Goal: Information Seeking & Learning: Learn about a topic

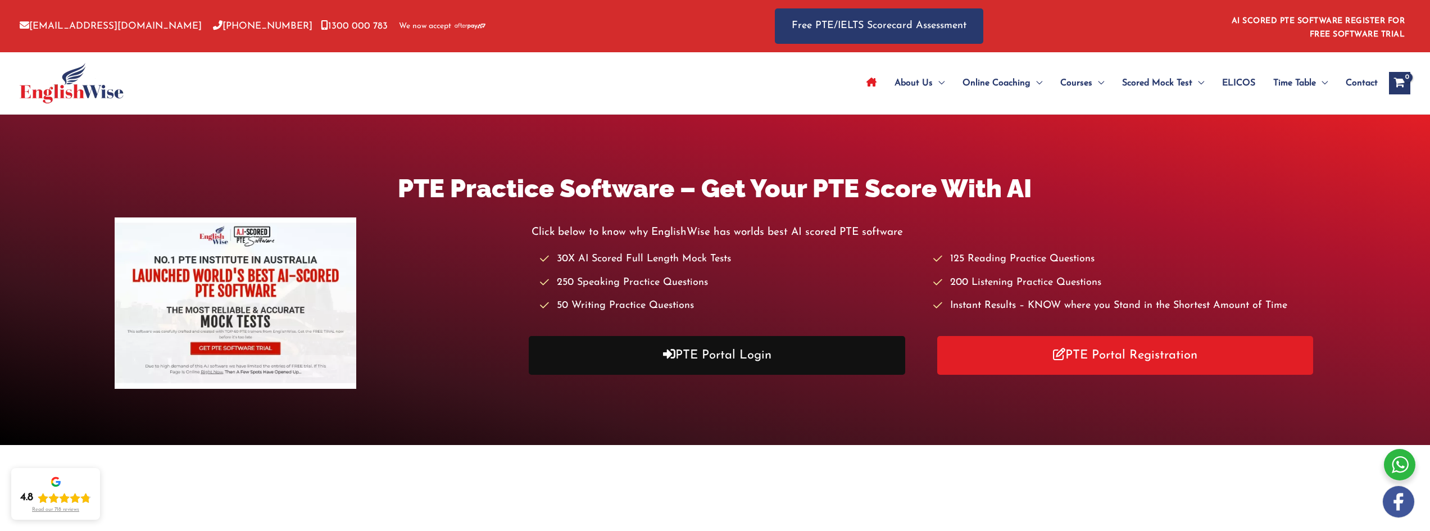
click at [730, 352] on link "PTE Portal Login" at bounding box center [717, 355] width 376 height 39
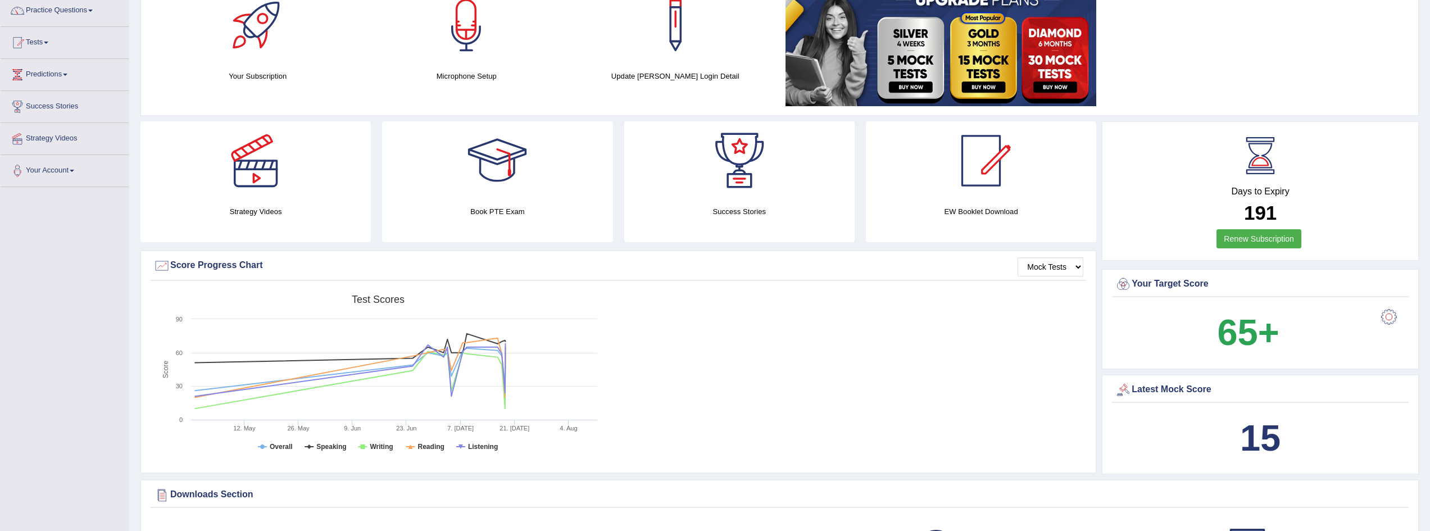
scroll to position [169, 0]
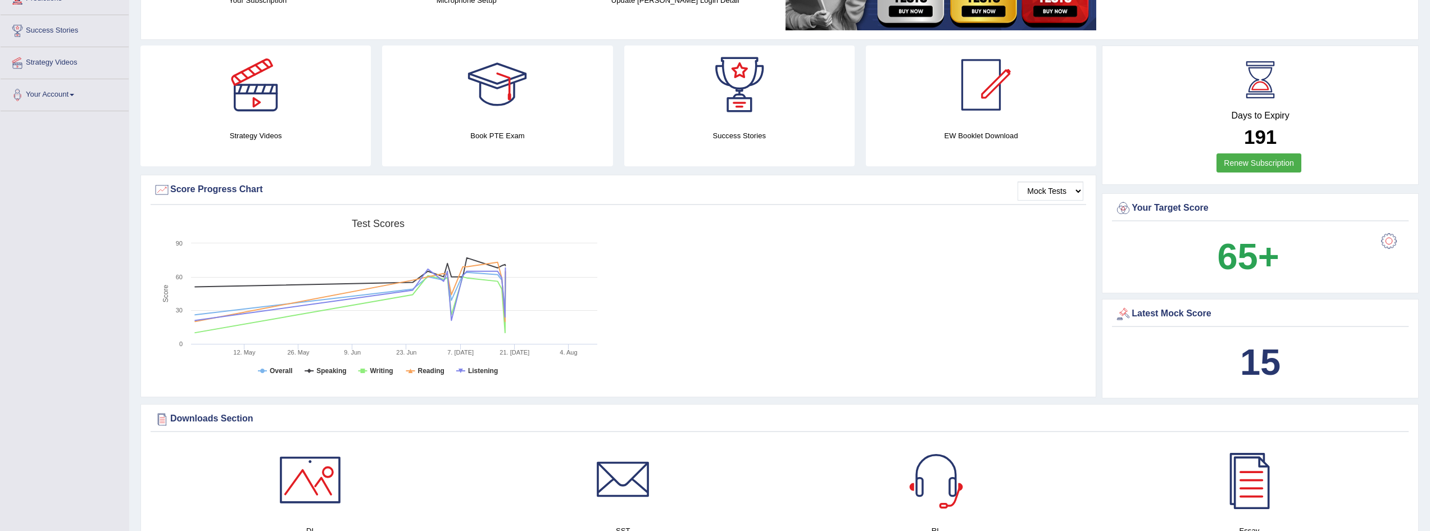
drag, startPoint x: 1256, startPoint y: 349, endPoint x: 1315, endPoint y: 351, distance: 59.6
click at [1315, 351] on div "15" at bounding box center [1260, 362] width 291 height 54
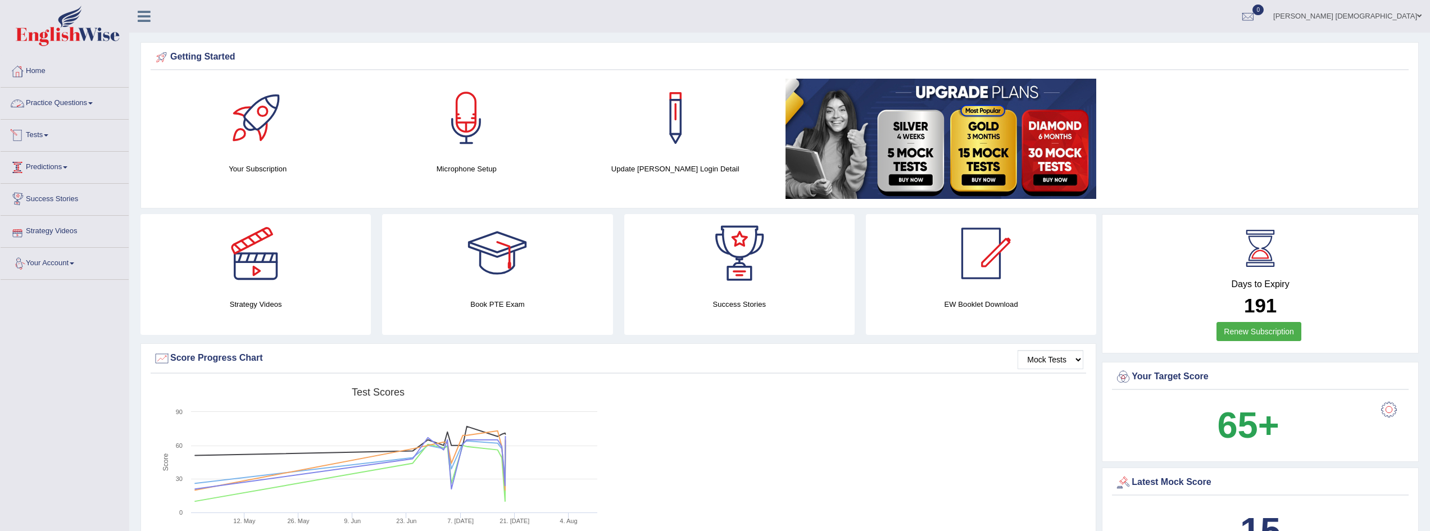
click at [49, 108] on link "Practice Questions" at bounding box center [65, 102] width 128 height 28
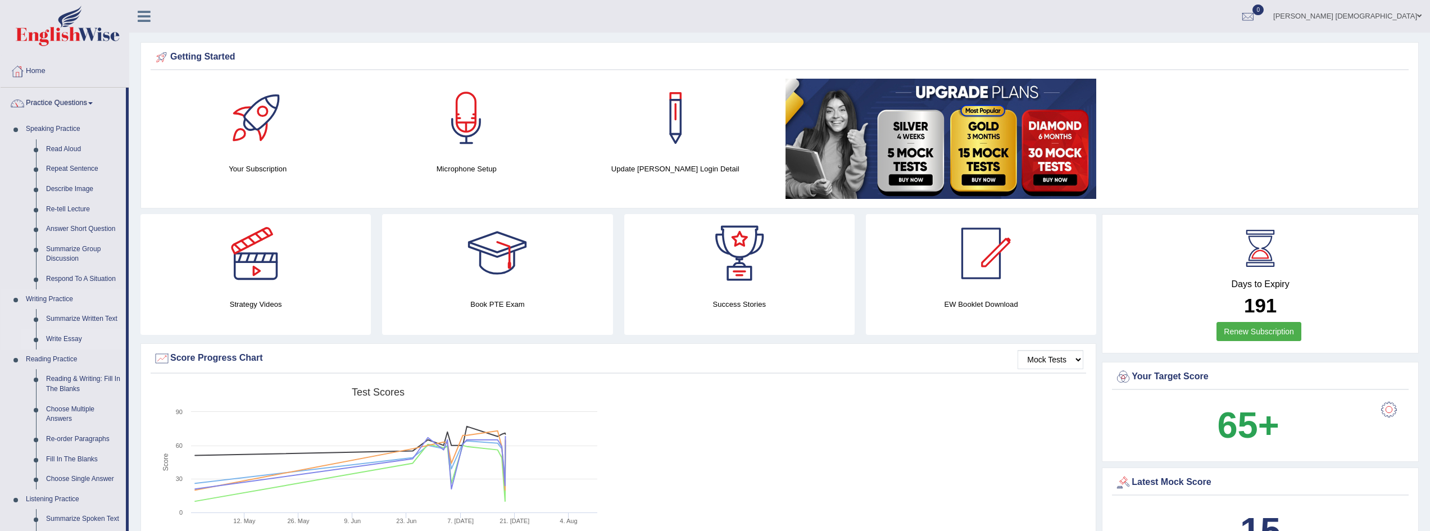
click at [65, 339] on link "Write Essay" at bounding box center [83, 339] width 85 height 20
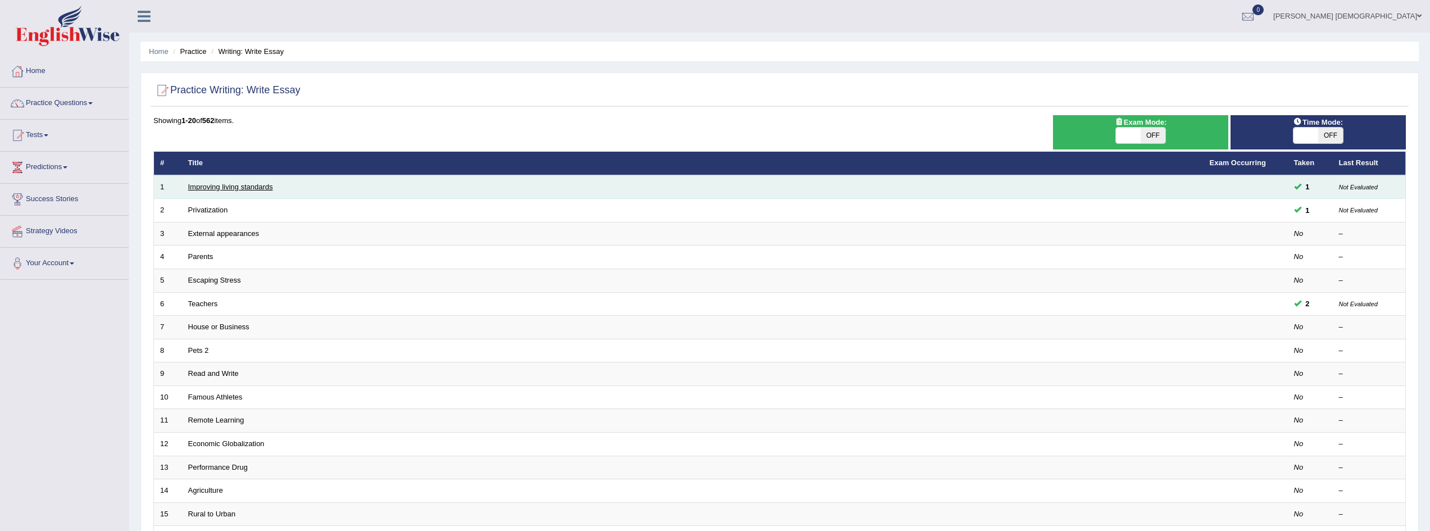
click at [230, 189] on link "Improving living standards" at bounding box center [230, 187] width 85 height 8
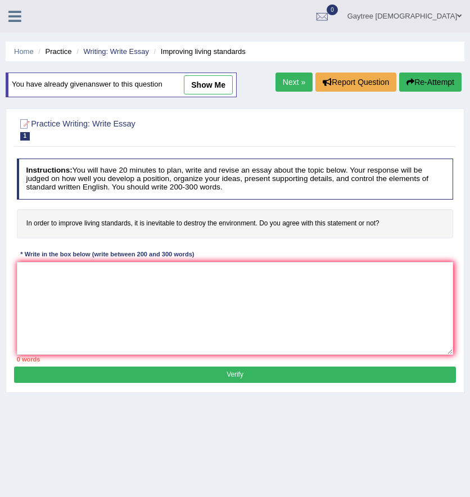
click at [216, 81] on link "show me" at bounding box center [208, 84] width 49 height 19
type textarea "o'op'/l;l;k';'; [PERSON_NAME] k,[PERSON_NAME],[PERSON_NAME] [PERSON_NAME], j,[P…"
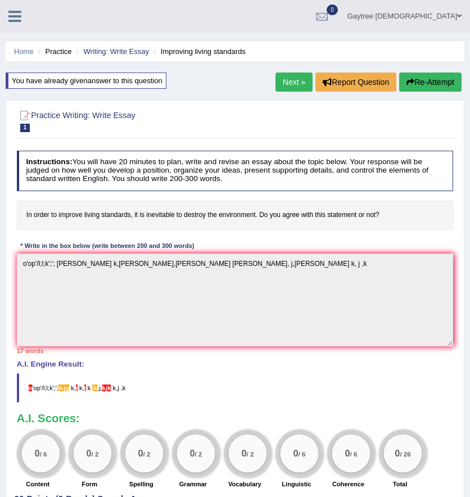
click at [430, 81] on button "Re-Attempt" at bounding box center [430, 81] width 62 height 19
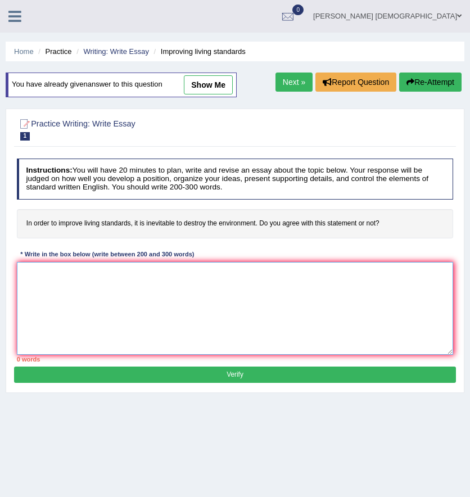
click at [172, 273] on textarea at bounding box center [235, 308] width 437 height 93
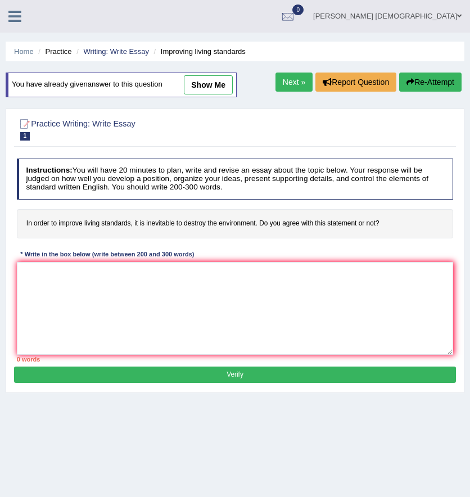
click at [162, 222] on h4 "In order to improve living standards, it is inevitable to destroy the environme…" at bounding box center [235, 223] width 437 height 29
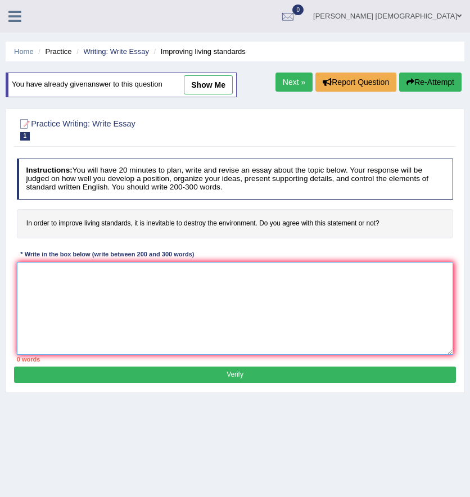
click at [217, 263] on textarea at bounding box center [235, 308] width 437 height 93
click at [253, 270] on textarea at bounding box center [235, 308] width 437 height 93
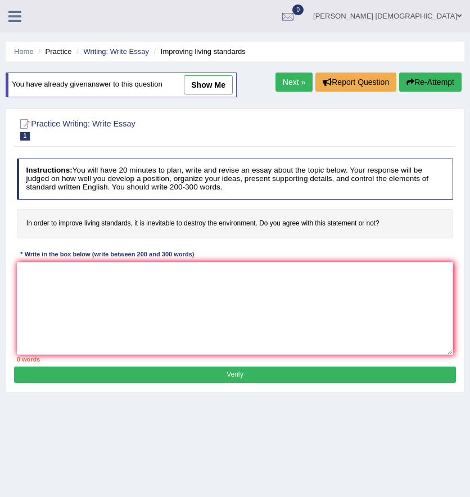
click at [417, 86] on button "Re-Attempt" at bounding box center [430, 81] width 62 height 19
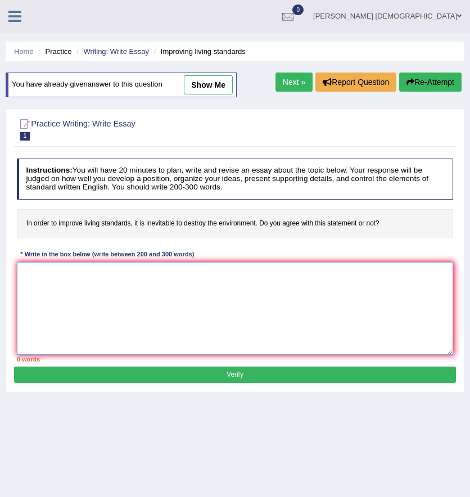
click at [110, 293] on textarea at bounding box center [235, 308] width 437 height 93
click at [108, 277] on textarea at bounding box center [235, 308] width 437 height 93
click at [94, 267] on textarea "In [DATE] world, envrionment is the most important" at bounding box center [235, 308] width 437 height 93
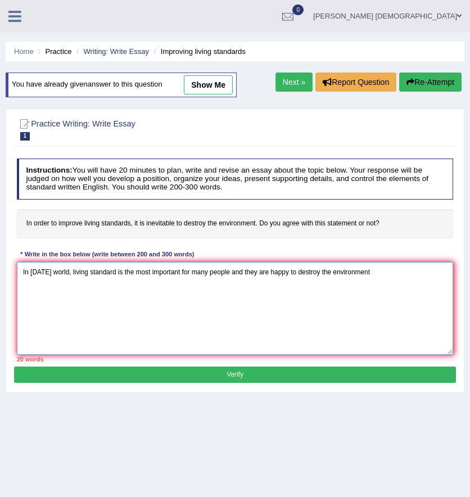
drag, startPoint x: 259, startPoint y: 272, endPoint x: 330, endPoint y: 274, distance: 71.4
click at [330, 274] on textarea "In today's world, living standard is the most important for many people and the…" at bounding box center [235, 308] width 437 height 93
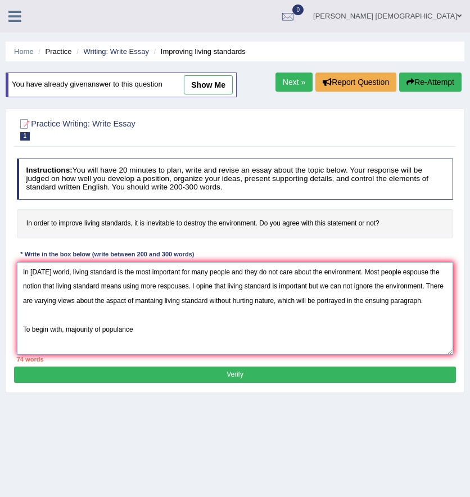
click at [161, 330] on textarea "In today's world, living standard is the most important for many people and the…" at bounding box center [235, 308] width 437 height 93
drag, startPoint x: 211, startPoint y: 332, endPoint x: 316, endPoint y: 331, distance: 104.5
click at [316, 331] on textarea "In today's world, living standard is the most important for many people and the…" at bounding box center [235, 308] width 437 height 93
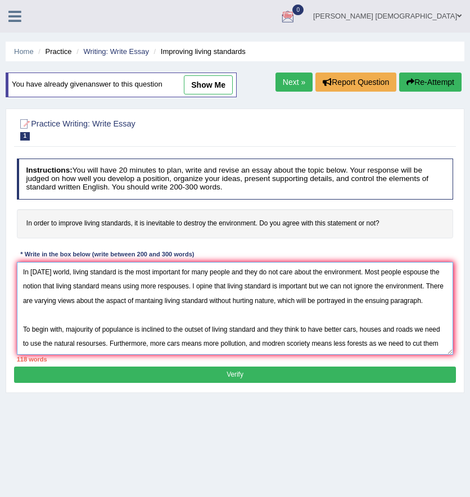
scroll to position [26, 0]
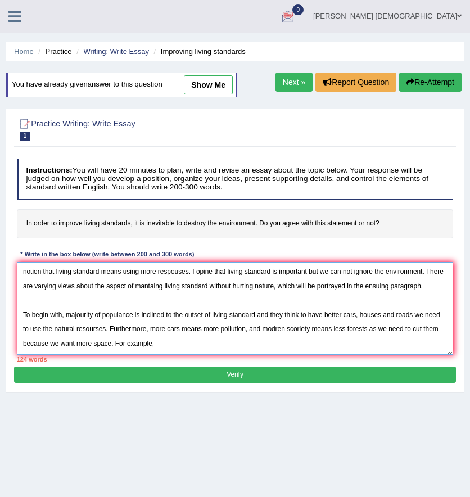
type textarea "In [DATE] world, living standard is the most important for many people and they…"
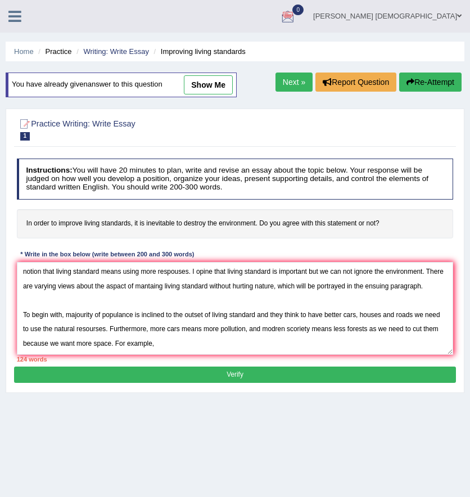
click at [415, 79] on button "Re-Attempt" at bounding box center [430, 81] width 62 height 19
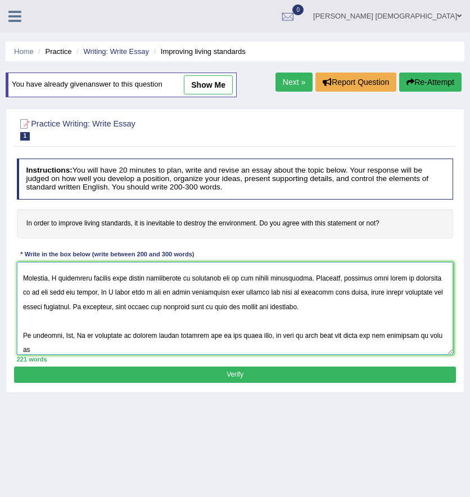
scroll to position [144, 0]
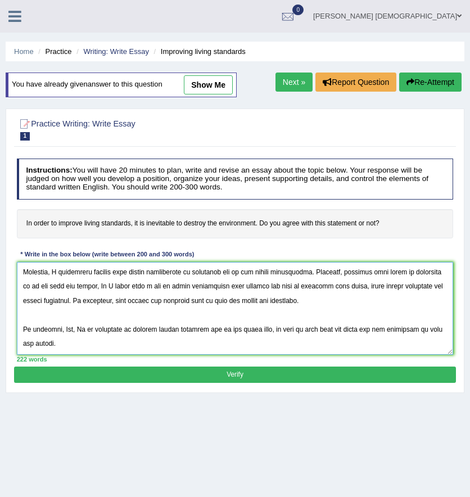
type textarea "In [DATE] world, living standard is the most important for many people and they…"
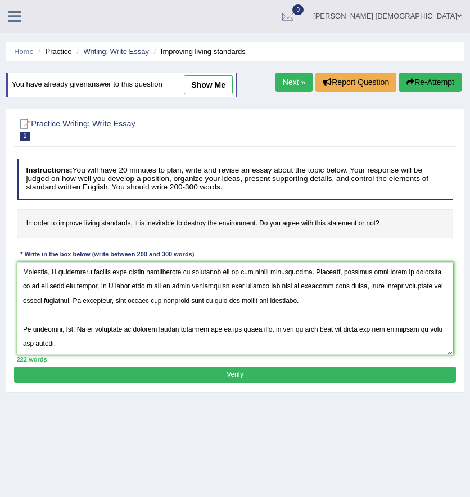
click at [215, 373] on button "Verify" at bounding box center [234, 374] width 441 height 16
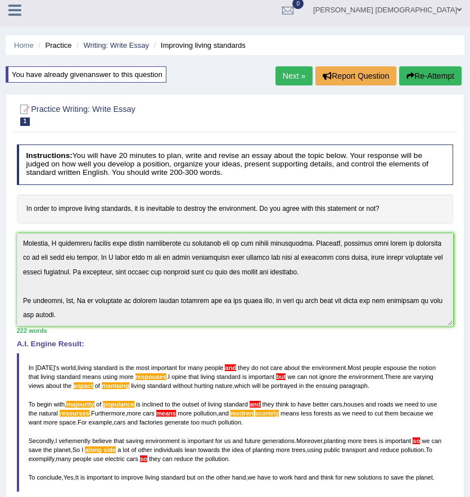
scroll to position [0, 0]
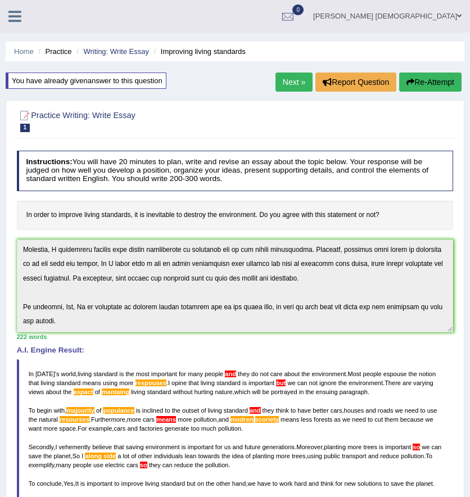
click at [419, 78] on button "Re-Attempt" at bounding box center [430, 81] width 62 height 19
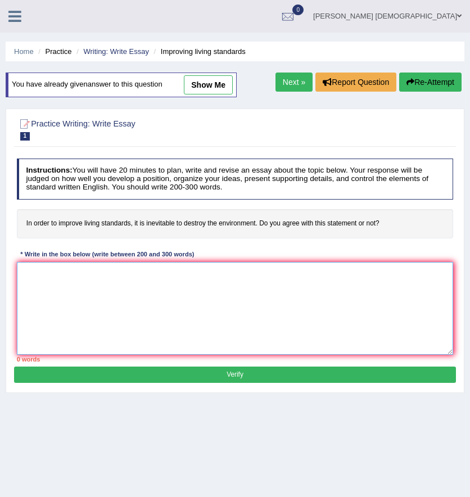
click at [155, 298] on textarea at bounding box center [235, 308] width 437 height 93
paste textarea "In today's world, living standards are very important to many people, and somet…"
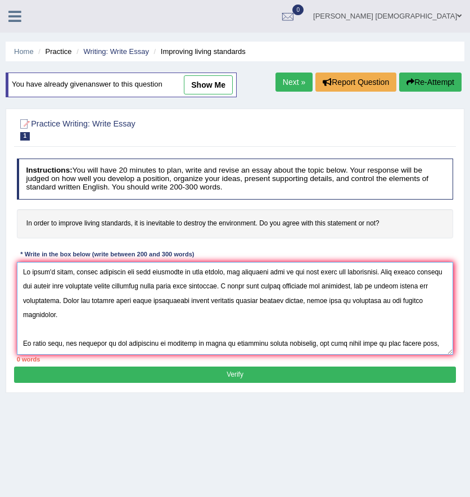
scroll to position [144, 0]
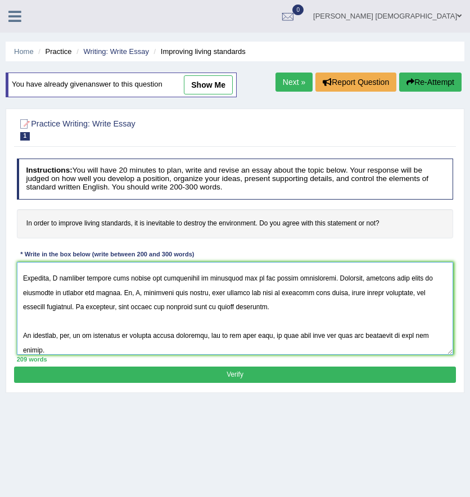
type textarea "In today's world, living standards are very important to many people, and somet…"
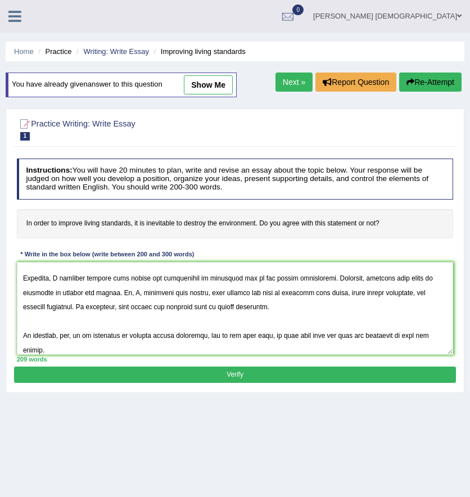
click at [189, 377] on button "Verify" at bounding box center [234, 374] width 441 height 16
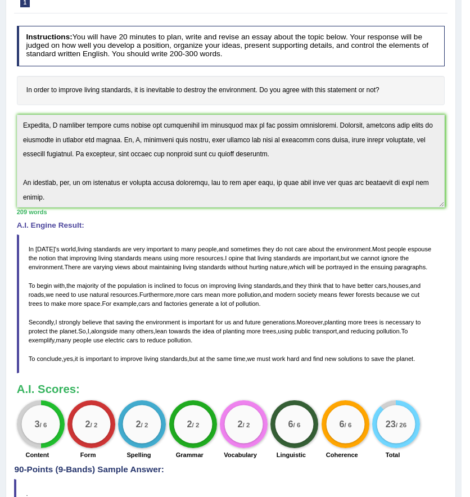
scroll to position [0, 0]
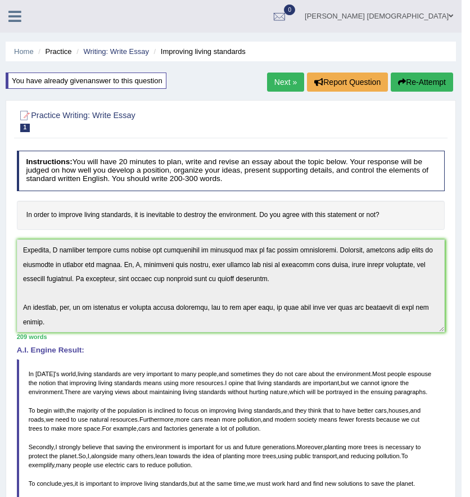
click at [96, 80] on div "You have already given answer to this question" at bounding box center [86, 80] width 161 height 16
click at [82, 80] on div "You have already given answer to this question" at bounding box center [86, 80] width 161 height 16
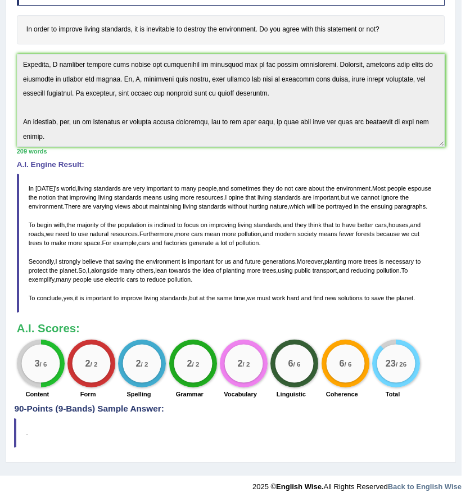
scroll to position [192, 0]
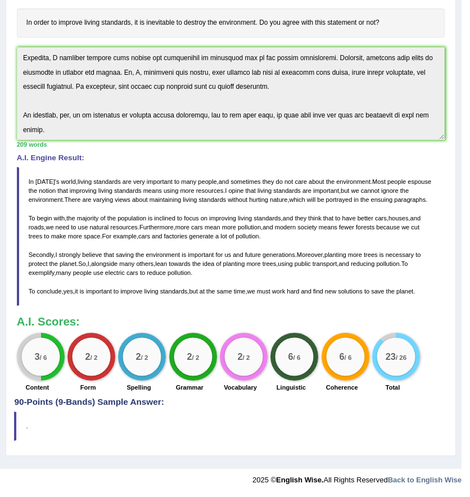
click at [65, 401] on h4 "90-Points (9-Bands) Sample Answer:" at bounding box center [230, 179] width 433 height 456
drag, startPoint x: 26, startPoint y: 401, endPoint x: 157, endPoint y: 394, distance: 131.7
click at [157, 394] on div "Practice Writing: Write Essay 1 Improving living standards Instructions: You wi…" at bounding box center [231, 182] width 450 height 548
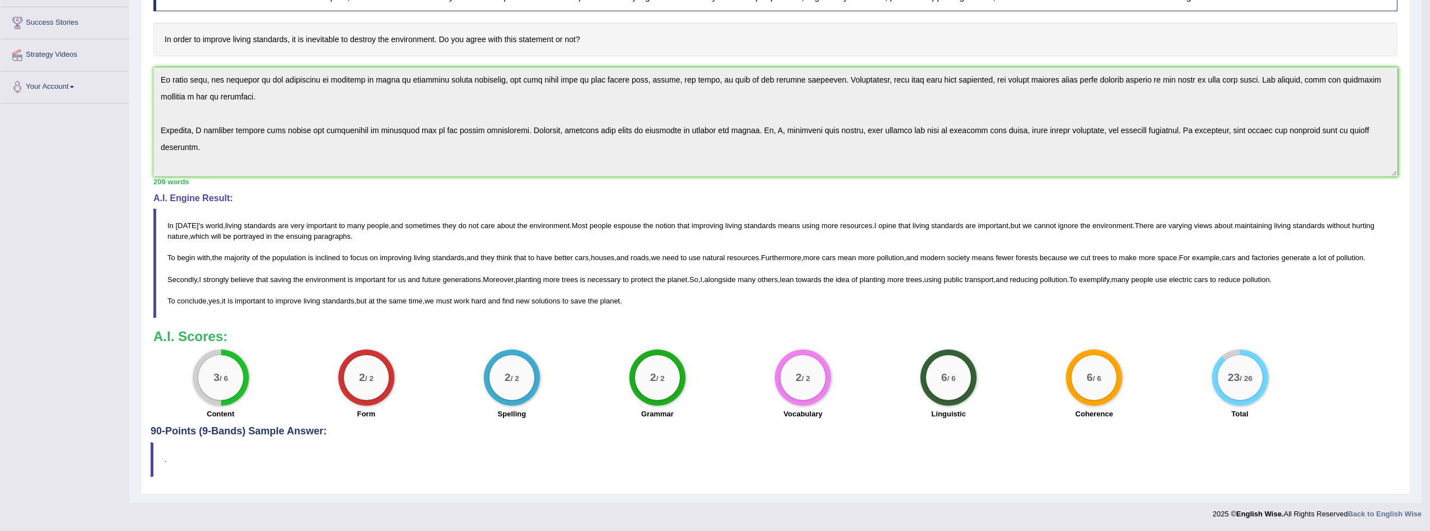
scroll to position [0, 0]
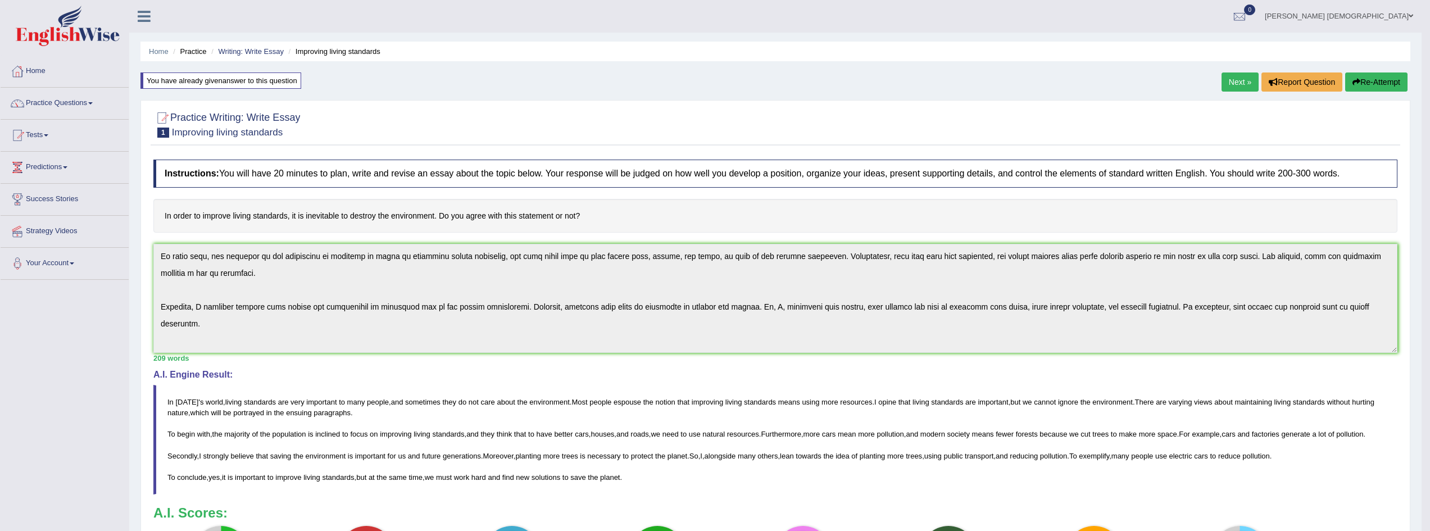
click at [200, 78] on div "You have already given answer to this question" at bounding box center [220, 80] width 161 height 16
click at [196, 129] on small "Improving living standards" at bounding box center [227, 132] width 111 height 11
click at [201, 112] on h2 "Practice Writing: Write Essay 1 Improving living standards" at bounding box center [226, 124] width 147 height 28
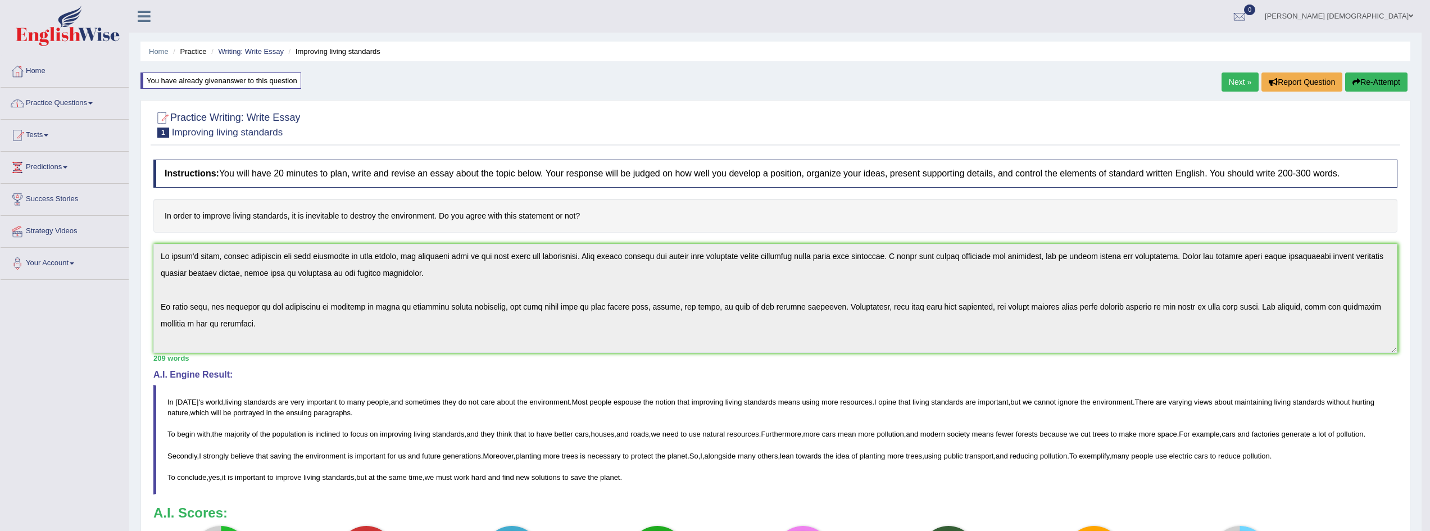
click at [469, 280] on div "Instructions: You will have 20 minutes to plan, write and revise an essay about…" at bounding box center [775, 378] width 1249 height 448
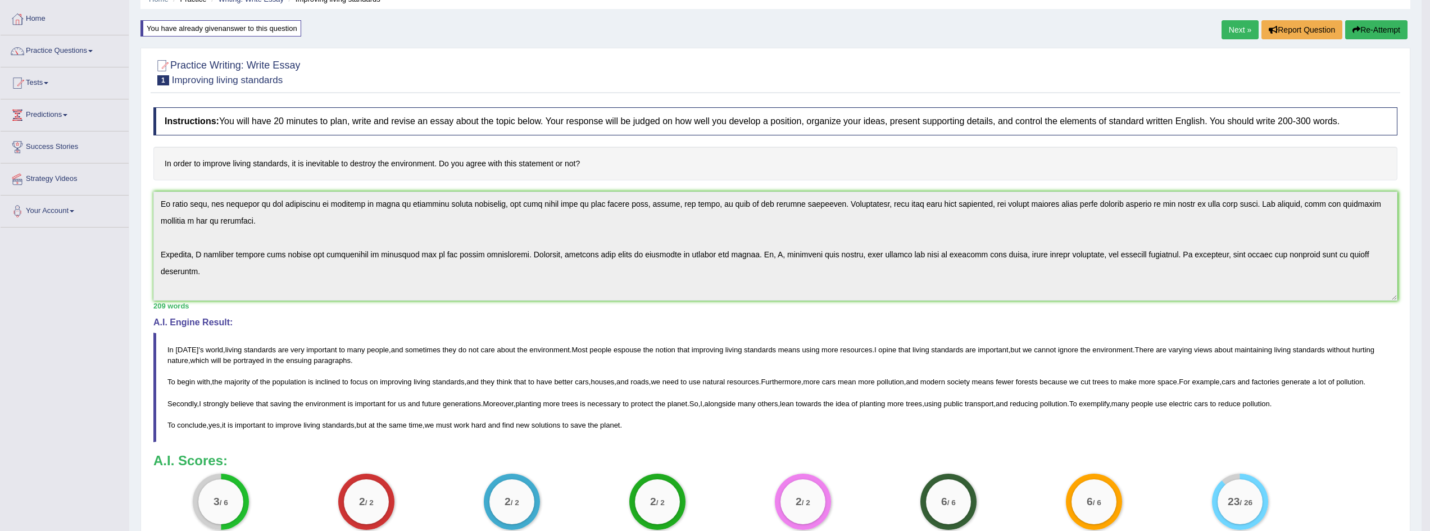
scroll to position [112, 0]
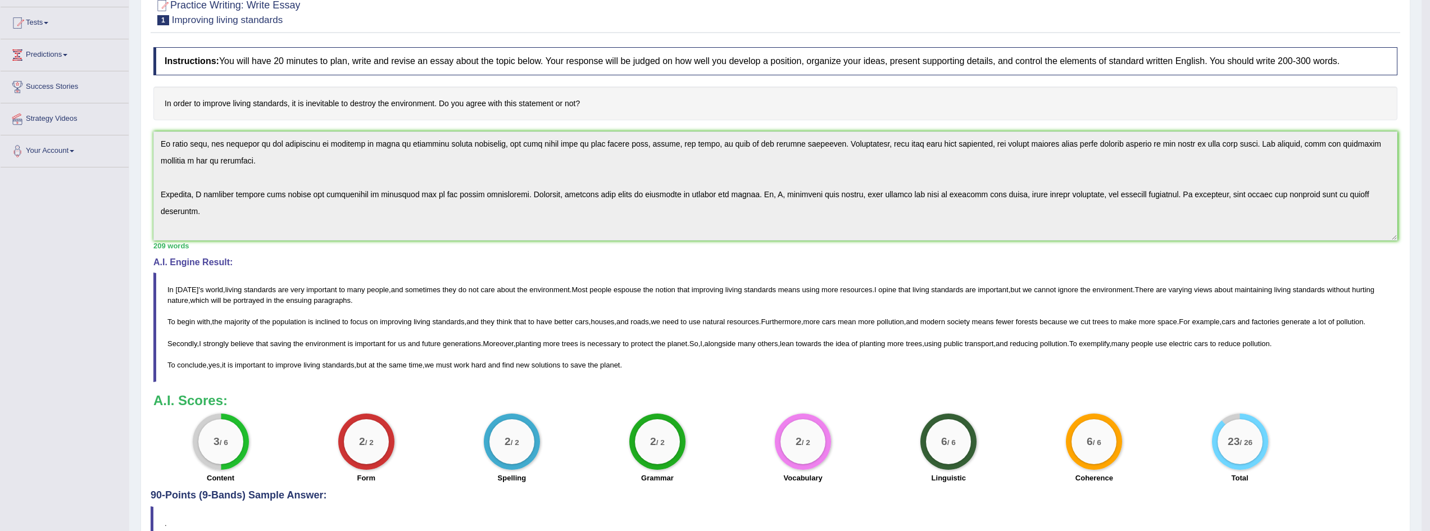
drag, startPoint x: 642, startPoint y: 374, endPoint x: 194, endPoint y: 292, distance: 454.5
click at [292, 301] on blockquote "In today ' s world , living standards are very important to many people , and s…" at bounding box center [775, 327] width 1244 height 110
drag, startPoint x: 165, startPoint y: 286, endPoint x: 609, endPoint y: 367, distance: 451.7
click at [469, 367] on blockquote "In today ' s world , living standards are very important to many people , and s…" at bounding box center [775, 327] width 1244 height 110
click at [469, 325] on span "pollution" at bounding box center [889, 321] width 27 height 8
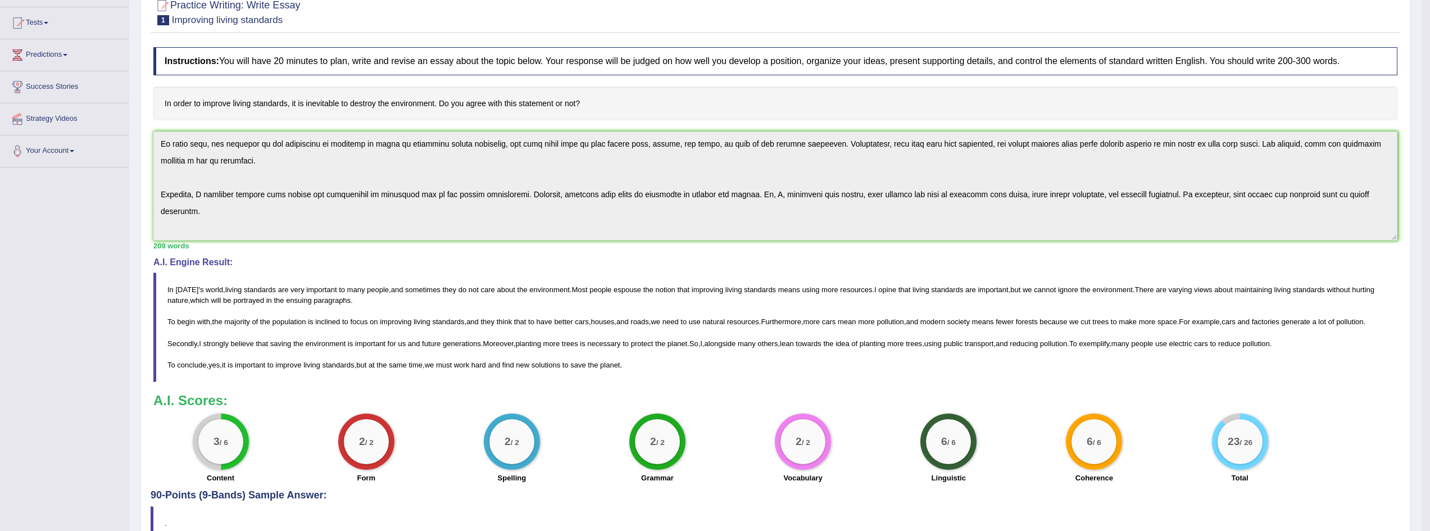
click at [243, 298] on span "portrayed" at bounding box center [248, 300] width 31 height 8
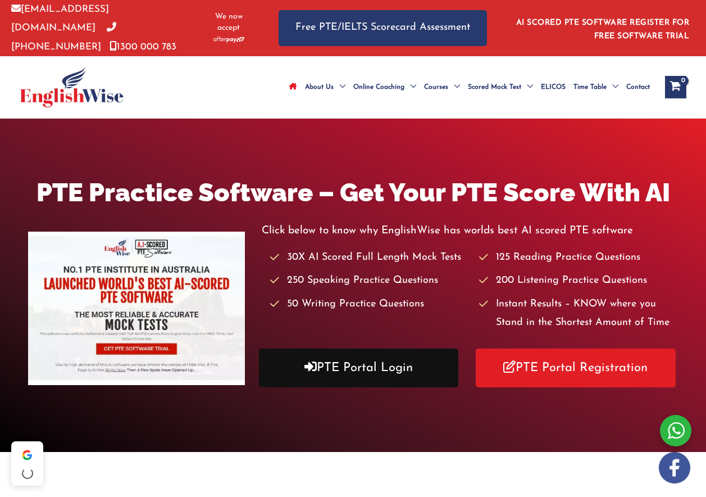
click at [385, 387] on link "PTE Portal Login" at bounding box center [359, 367] width 200 height 39
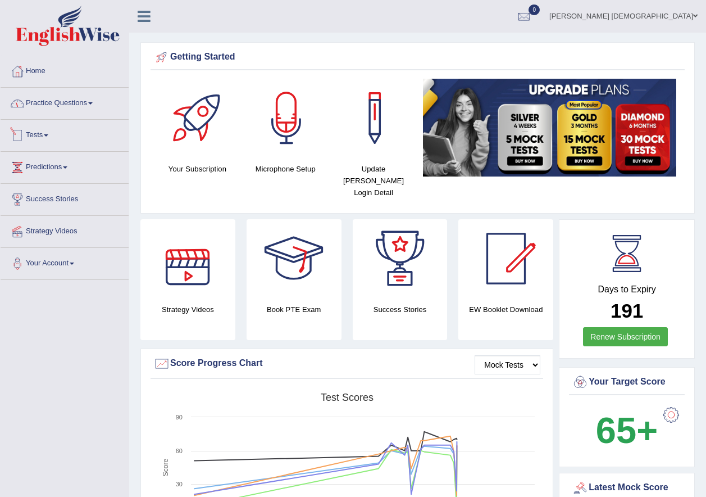
click at [51, 107] on link "Practice Questions" at bounding box center [65, 102] width 128 height 28
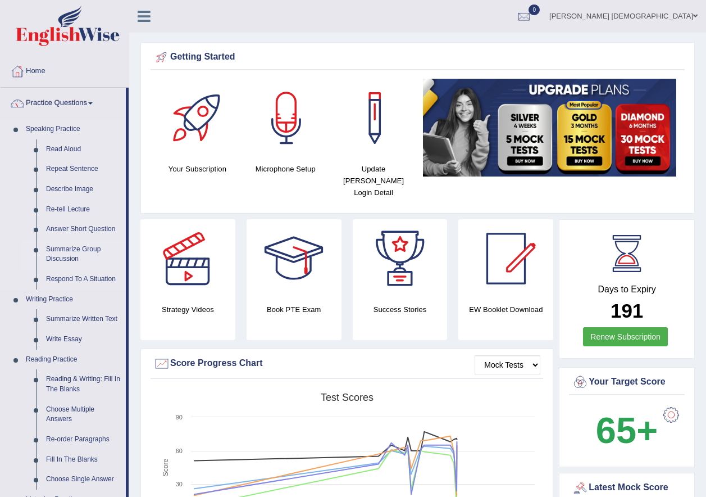
click at [63, 249] on link "Summarize Group Discussion" at bounding box center [83, 254] width 85 height 30
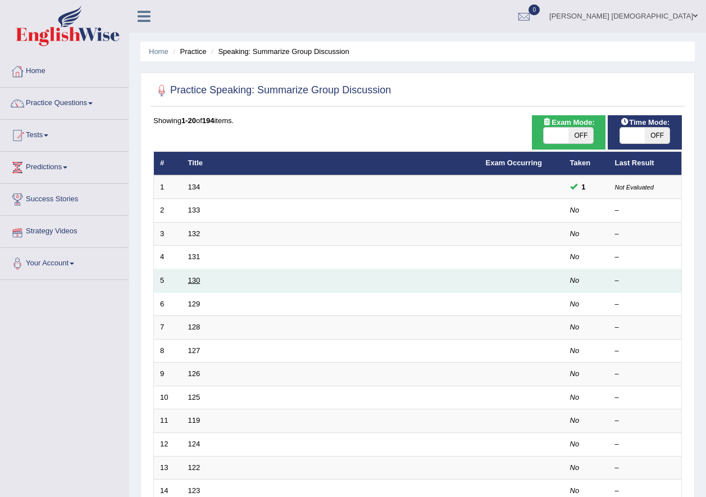
click at [195, 280] on link "130" at bounding box center [194, 280] width 12 height 8
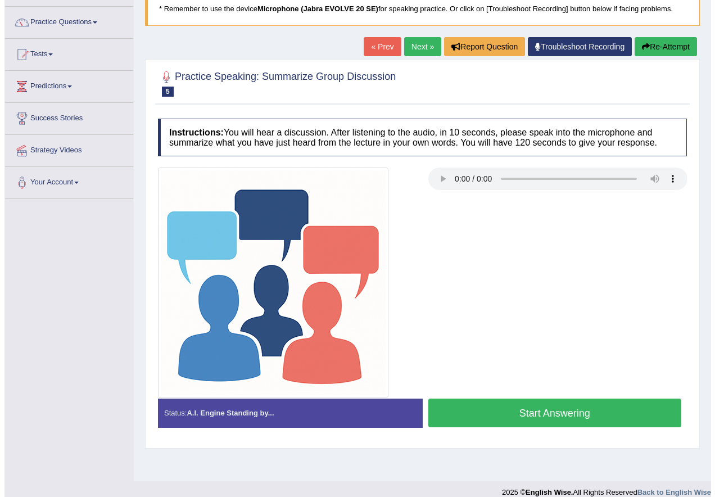
scroll to position [93, 0]
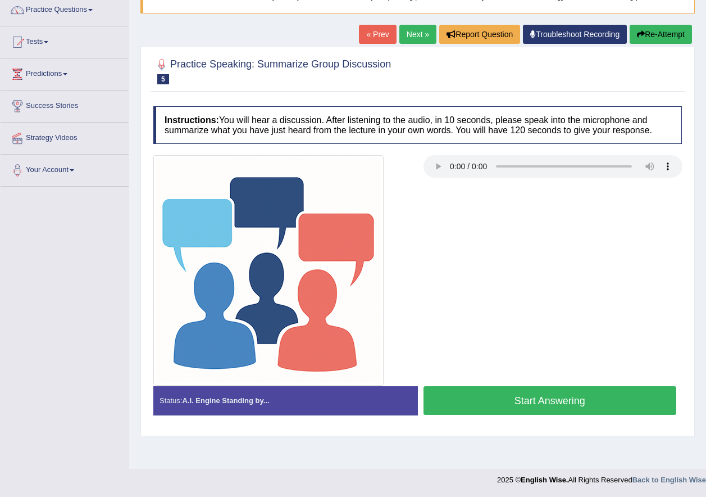
click at [490, 402] on button "Start Answering" at bounding box center [550, 400] width 253 height 29
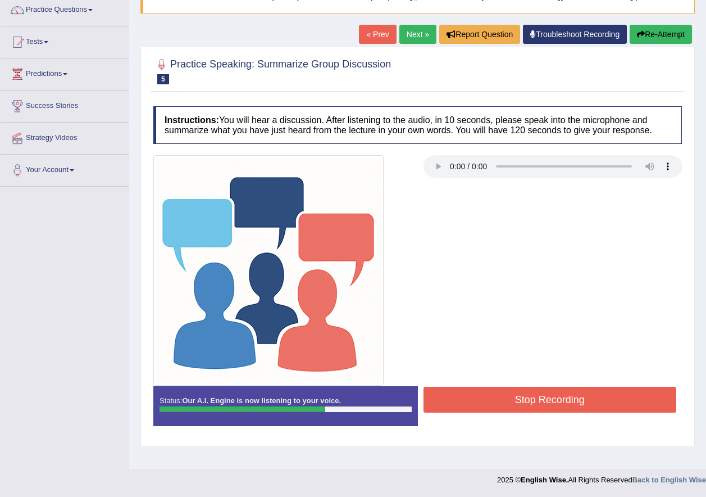
click at [490, 402] on button "Stop Recording" at bounding box center [550, 400] width 253 height 26
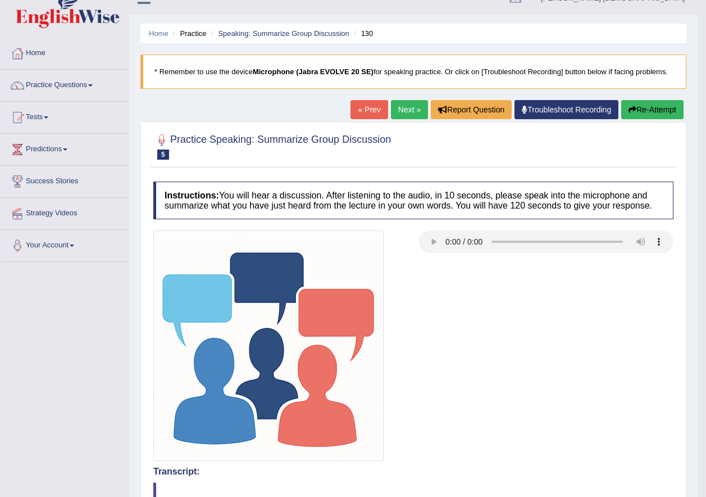
scroll to position [0, 0]
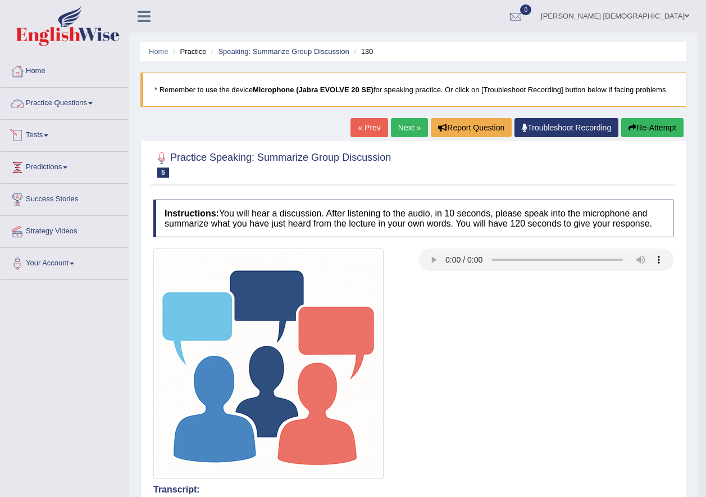
click at [49, 101] on link "Practice Questions" at bounding box center [65, 102] width 128 height 28
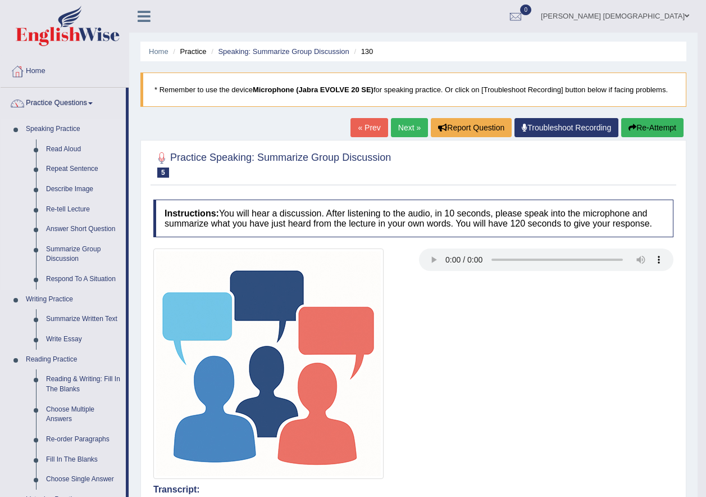
click at [51, 129] on link "Speaking Practice" at bounding box center [73, 129] width 105 height 20
click at [25, 65] on div at bounding box center [17, 71] width 17 height 17
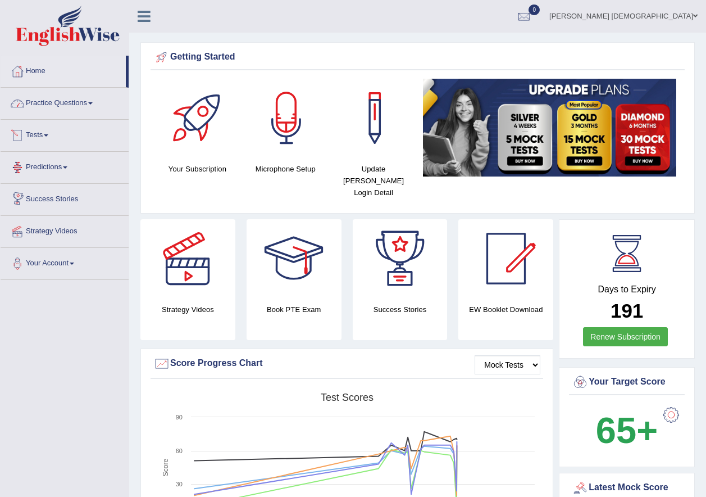
click at [42, 98] on link "Practice Questions" at bounding box center [65, 102] width 128 height 28
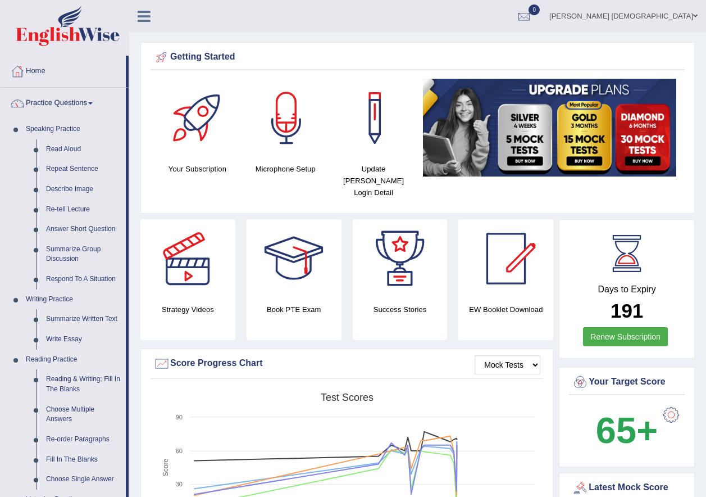
click at [57, 356] on link "Reading Practice" at bounding box center [73, 359] width 105 height 20
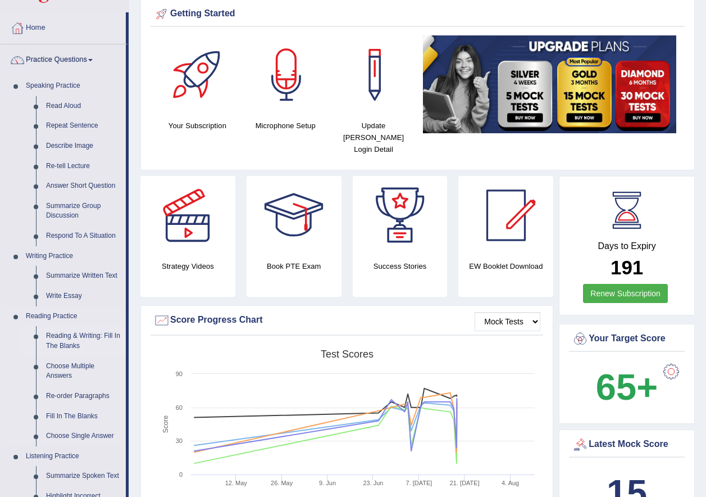
scroll to position [56, 0]
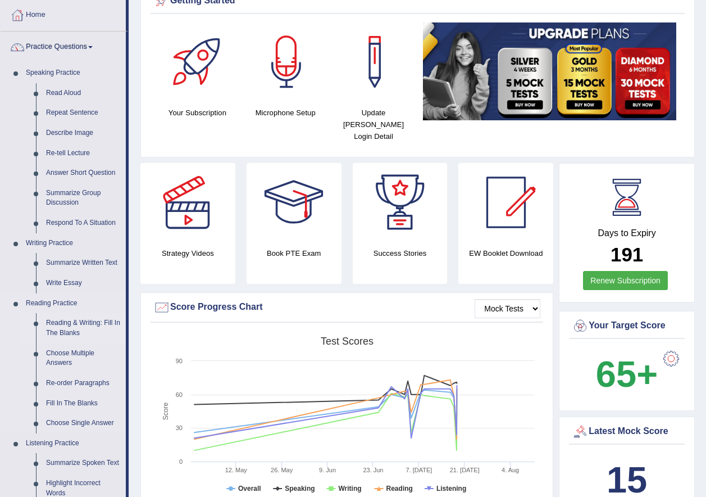
click at [61, 322] on link "Reading & Writing: Fill In The Blanks" at bounding box center [83, 328] width 85 height 30
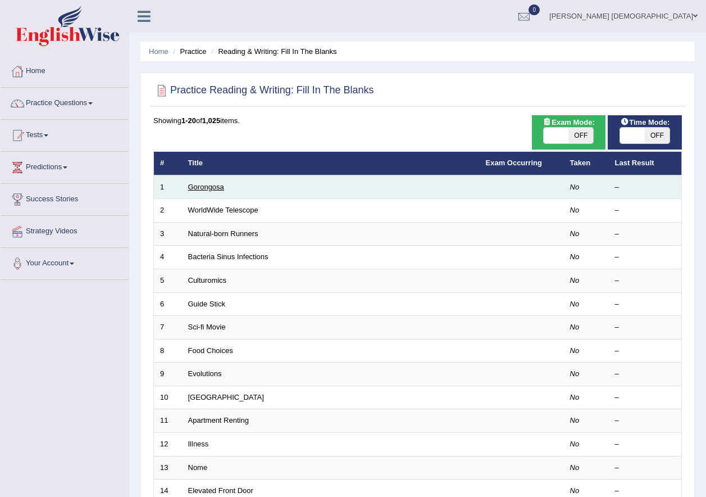
click at [209, 190] on link "Gorongosa" at bounding box center [206, 187] width 36 height 8
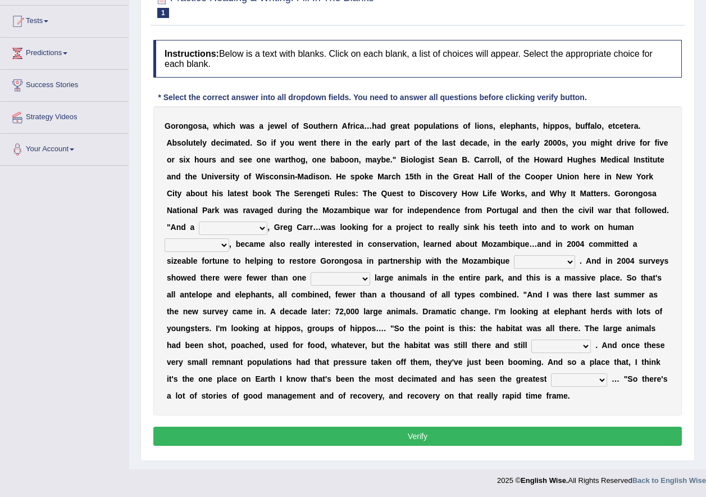
scroll to position [115, 0]
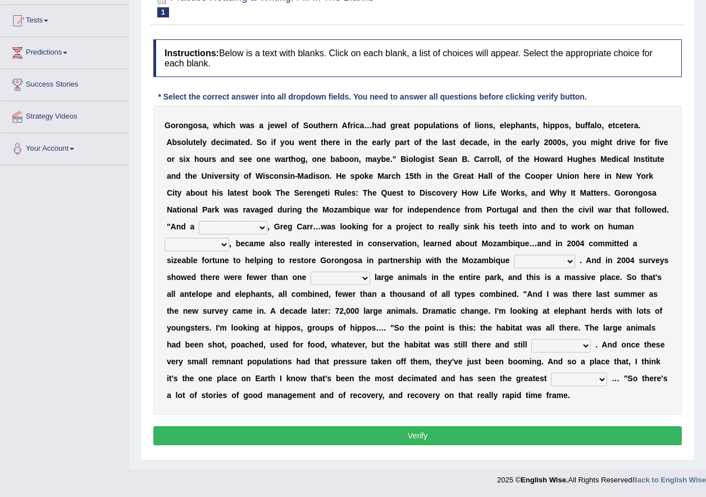
click at [224, 227] on select "passion solstice ballast philanthropist" at bounding box center [233, 227] width 69 height 13
select select "philanthropist"
click at [199, 221] on select "passion solstice ballast philanthropist" at bounding box center [233, 227] width 69 height 13
click at [206, 236] on div "G o r o n g o s a , w h i c h w a s a j e w e l o f S o u t h e r n A f r i c a…" at bounding box center [417, 260] width 529 height 309
click at [215, 221] on select "passion solstice ballast philanthropist" at bounding box center [233, 227] width 69 height 13
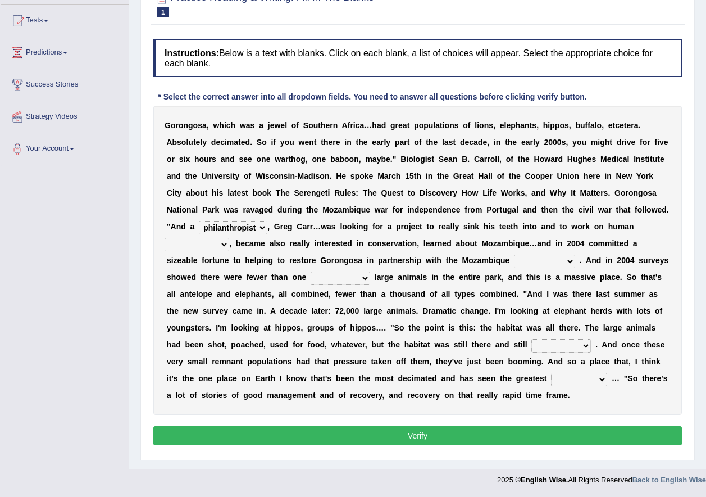
click at [285, 263] on b at bounding box center [287, 260] width 4 height 9
click at [193, 251] on div "G o r o n g o s a , w h i c h w a s a j e w e l o f S o u t h e r n A f r i c a…" at bounding box center [417, 260] width 529 height 309
click at [190, 243] on select "negligence prevalence development malevolence" at bounding box center [197, 244] width 65 height 13
select select "negligence"
click at [165, 238] on select "negligence prevalence development malevolence" at bounding box center [197, 244] width 65 height 13
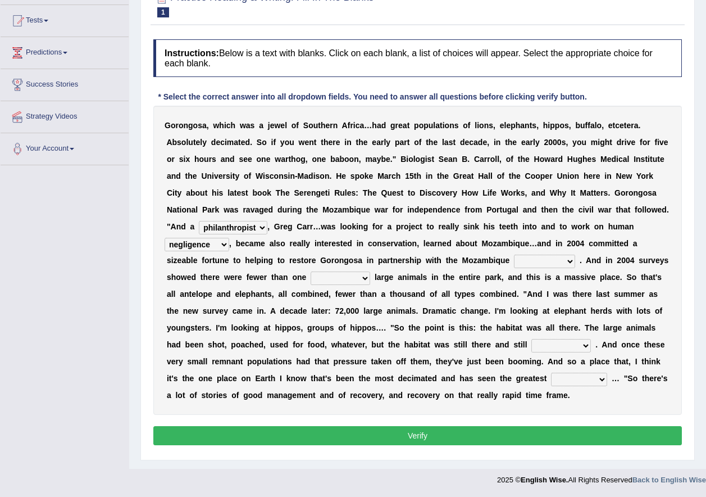
click at [542, 259] on select "parliament semanticist government journalist" at bounding box center [544, 260] width 61 height 13
click at [467, 249] on div "G o r o n g o s a , w h i c h w a s a j e w e l o f S o u t h e r n A f r i c a…" at bounding box center [417, 260] width 529 height 309
click at [422, 434] on button "Verify" at bounding box center [417, 435] width 529 height 19
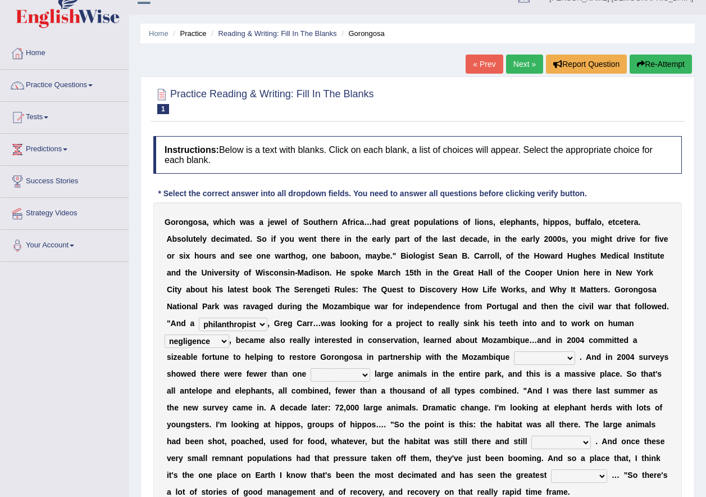
scroll to position [2, 0]
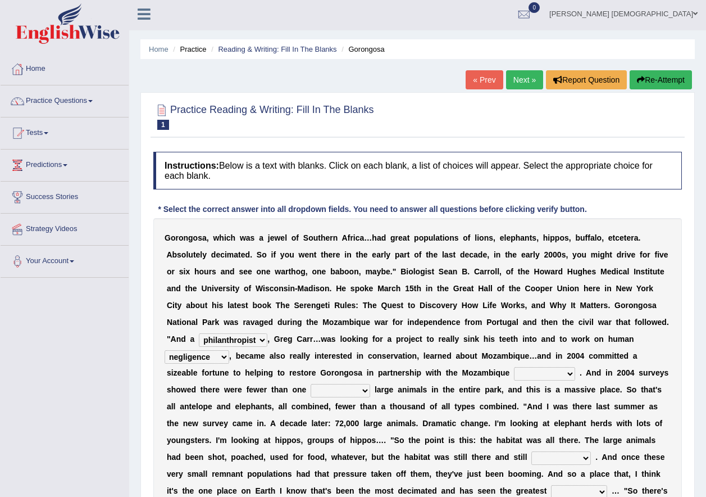
click at [500, 79] on div "« Prev Next » Report Question Re-Attempt" at bounding box center [580, 81] width 229 height 22
click at [511, 79] on link "Next »" at bounding box center [524, 79] width 37 height 19
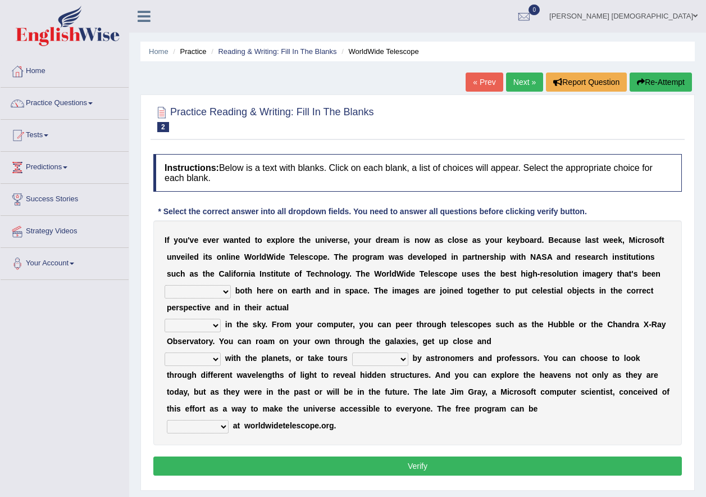
click at [192, 295] on select "degraded ascended remonstrated generated" at bounding box center [198, 291] width 66 height 13
select select "generated"
click at [165, 285] on select "degraded ascended remonstrated generated" at bounding box center [198, 291] width 66 height 13
click at [220, 293] on select "degraded ascended remonstrated generated" at bounding box center [198, 291] width 66 height 13
click at [282, 315] on div "I f y o u ' v e e v e r w a n t e d t o e x p l o r e t h e u n i v e r s e , y…" at bounding box center [417, 332] width 529 height 225
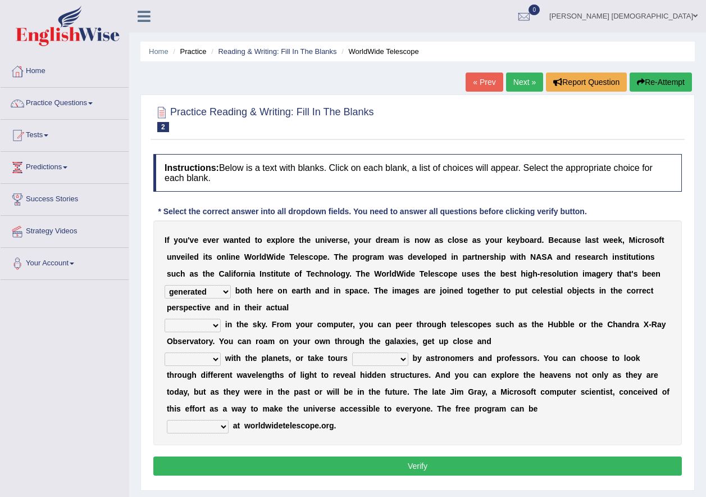
click at [209, 325] on select "aspects parts conditions positions" at bounding box center [193, 325] width 56 height 13
select select "positions"
click at [165, 319] on select "aspects parts conditions positions" at bounding box center [193, 325] width 56 height 13
click at [195, 360] on select "personal individual apart polite" at bounding box center [193, 358] width 56 height 13
select select "personal"
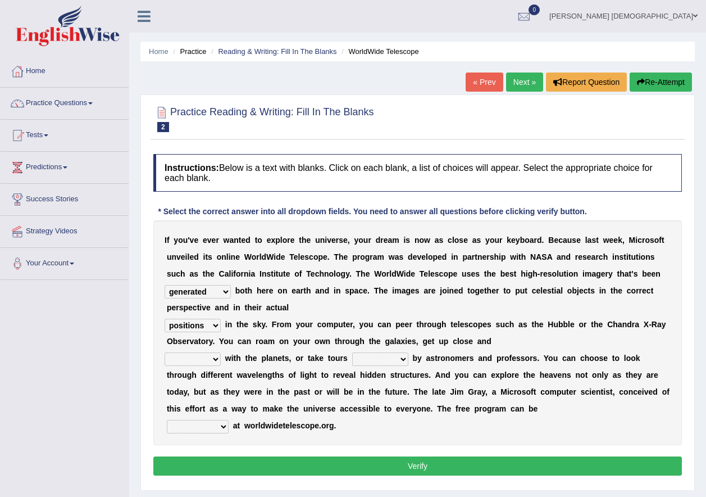
click at [165, 352] on select "personal individual apart polite" at bounding box center [193, 358] width 56 height 13
click at [392, 358] on select "guide guided guiding to guide" at bounding box center [380, 358] width 56 height 13
click at [352, 352] on select "guide guided guiding to guide" at bounding box center [380, 358] width 56 height 13
click at [359, 359] on select "guide guided guiding to guide" at bounding box center [380, 358] width 56 height 13
select select "guided"
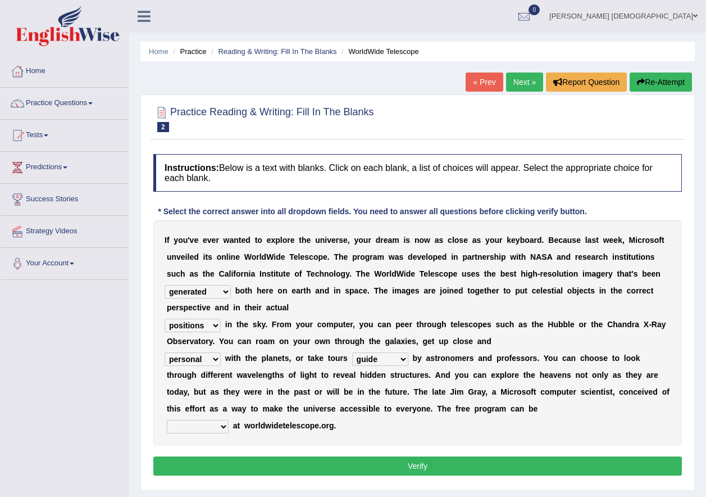
click at [352, 352] on select "guide guided guiding to guide" at bounding box center [380, 358] width 56 height 13
click at [207, 428] on select "upheld downloaded loaded posted" at bounding box center [198, 426] width 62 height 13
select select "downloaded"
click at [167, 420] on select "upheld downloaded loaded posted" at bounding box center [198, 426] width 62 height 13
click at [269, 461] on button "Verify" at bounding box center [417, 465] width 529 height 19
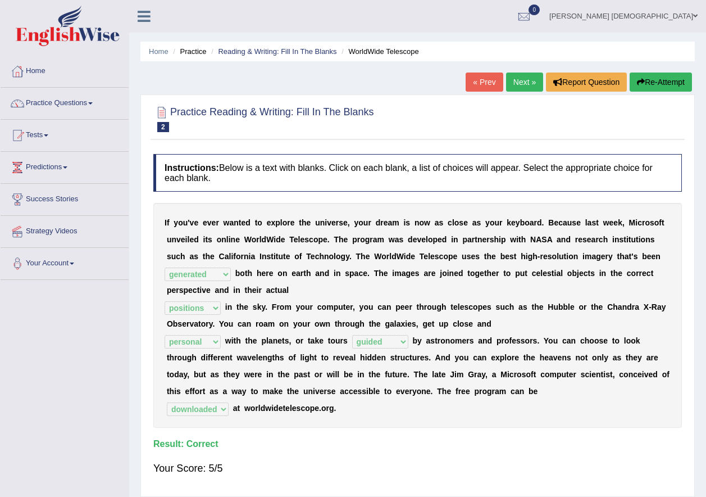
click at [510, 88] on link "Next »" at bounding box center [524, 81] width 37 height 19
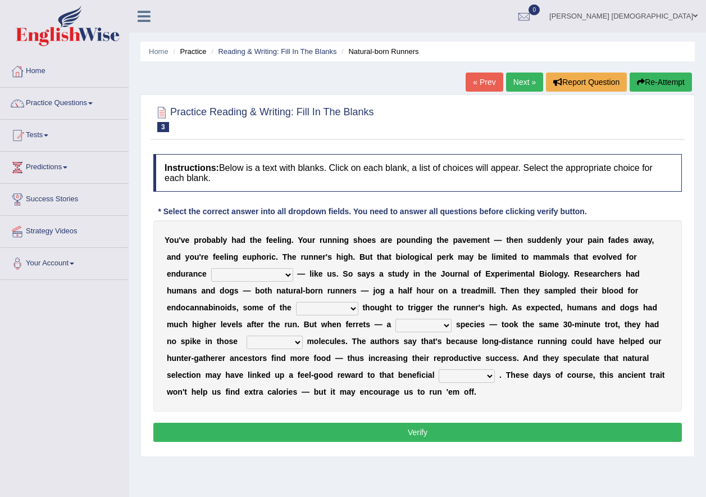
click at [225, 276] on select "dykes personalize classifies exercise" at bounding box center [252, 274] width 82 height 13
select select "classifies"
click at [211, 268] on select "dykes personalize classifies exercise" at bounding box center [252, 274] width 82 height 13
click at [233, 276] on select "dykes personalize classifies exercise" at bounding box center [252, 274] width 82 height 13
drag, startPoint x: 197, startPoint y: 282, endPoint x: 204, endPoint y: 282, distance: 6.7
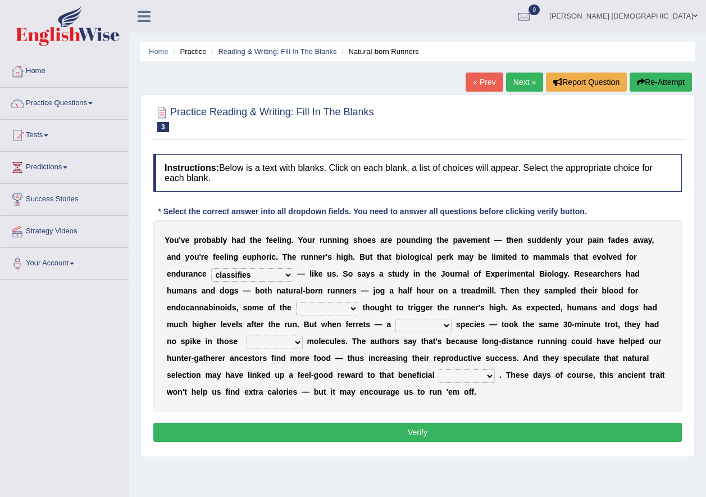
click at [197, 282] on div "Y o u ' v e p r o b a b l y h a d t h e f e e l i n g . Y o u r r u n n i n g s…" at bounding box center [417, 315] width 529 height 191
click at [296, 307] on select "almshouse turnarounds compounds foxhounds" at bounding box center [327, 308] width 62 height 13
select select "turnarounds"
click at [296, 302] on select "almshouse turnarounds compounds foxhounds" at bounding box center [327, 308] width 62 height 13
click at [395, 324] on select "excellency merely faerie sedentary" at bounding box center [423, 325] width 56 height 13
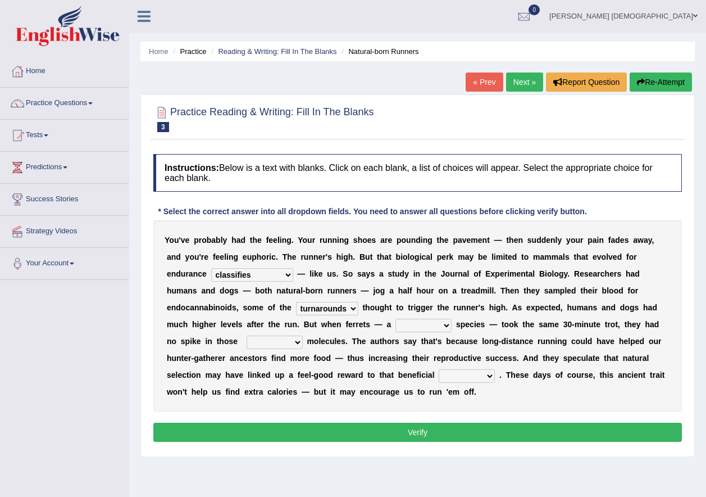
select select "faerie"
click at [395, 319] on select "excellency merely faerie sedentary" at bounding box center [423, 325] width 56 height 13
click at [247, 343] on select "groaned feel-good inchoate loaned" at bounding box center [275, 341] width 56 height 13
select select "groaned"
click at [247, 335] on select "groaned feel-good inchoate loaned" at bounding box center [275, 341] width 56 height 13
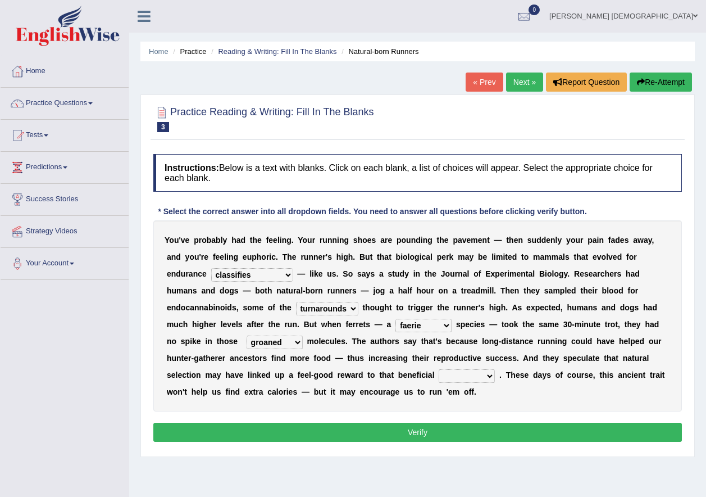
click at [439, 375] on select "wager exchanger behavior regulator" at bounding box center [467, 375] width 56 height 13
select select "regulator"
click at [439, 369] on select "wager exchanger behavior regulator" at bounding box center [467, 375] width 56 height 13
click at [387, 427] on button "Verify" at bounding box center [417, 431] width 529 height 19
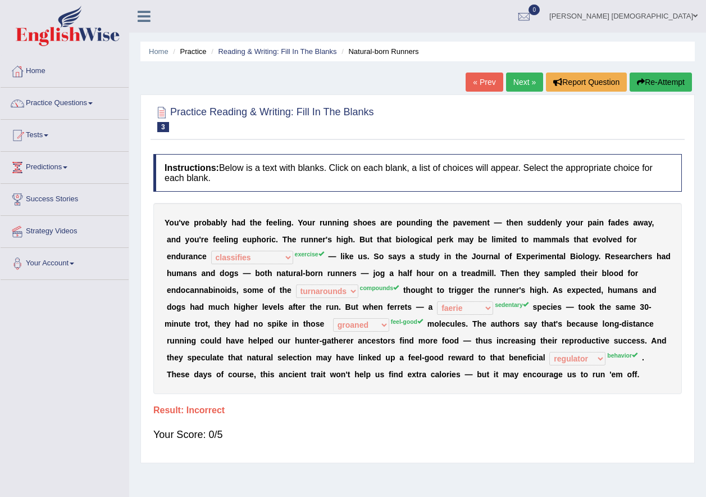
click at [295, 254] on sup "exercise" at bounding box center [309, 254] width 29 height 7
click at [511, 78] on link "Next »" at bounding box center [524, 81] width 37 height 19
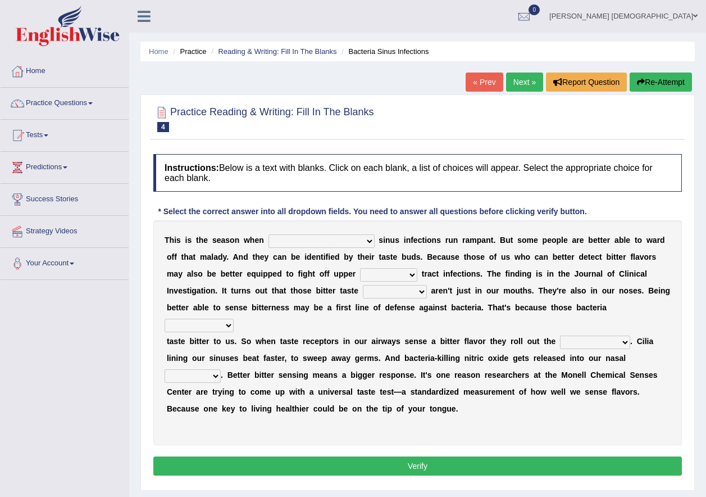
click at [283, 242] on select "conventicle [DEMOGRAPHIC_DATA] bacterial prissier" at bounding box center [322, 240] width 106 height 13
select select "bacterial"
click at [269, 234] on select "conventicle [DEMOGRAPHIC_DATA] bacterial prissier" at bounding box center [322, 240] width 106 height 13
click at [311, 237] on select "conventicle [DEMOGRAPHIC_DATA] bacterial prissier" at bounding box center [322, 240] width 106 height 13
click at [335, 225] on div "T h i s i s t h e s e a s o n w h e n conventicle [DEMOGRAPHIC_DATA] bacterial …" at bounding box center [417, 332] width 529 height 225
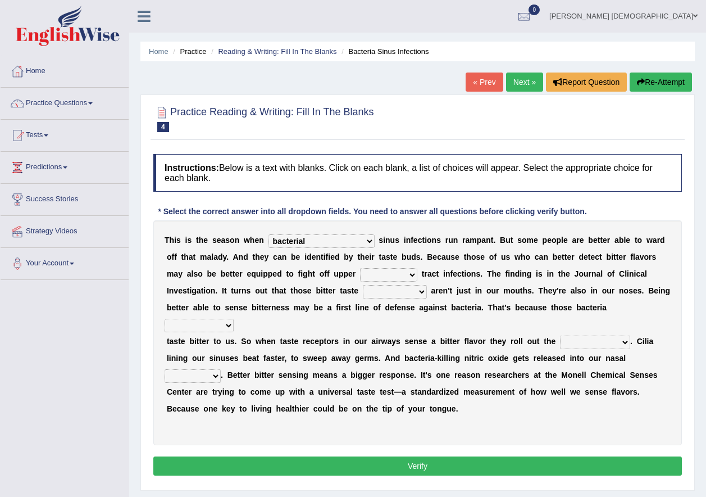
click at [360, 275] on select "faulty respiratory togae gawky" at bounding box center [388, 274] width 57 height 13
select select "respiratory"
click at [360, 268] on select "faulty respiratory togae gawky" at bounding box center [388, 274] width 57 height 13
click at [363, 292] on select "depressions dinners submissions receptors" at bounding box center [395, 291] width 64 height 13
select select "receptors"
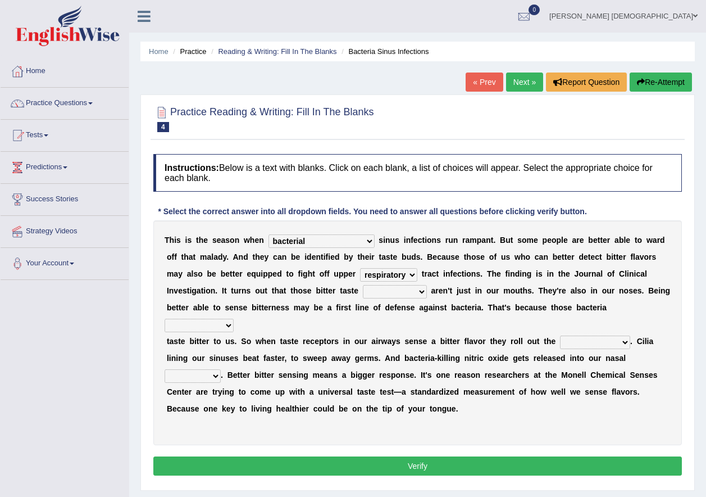
click at [363, 285] on select "depressions dinners submissions receptors" at bounding box center [395, 291] width 64 height 13
click at [234, 319] on select "purposelessly actually diagonally providently" at bounding box center [199, 325] width 69 height 13
select select "actually"
click at [234, 319] on select "purposelessly actually diagonally providently" at bounding box center [199, 325] width 69 height 13
click at [571, 335] on select "defenses contradictions chestnuts pelvis" at bounding box center [595, 341] width 70 height 13
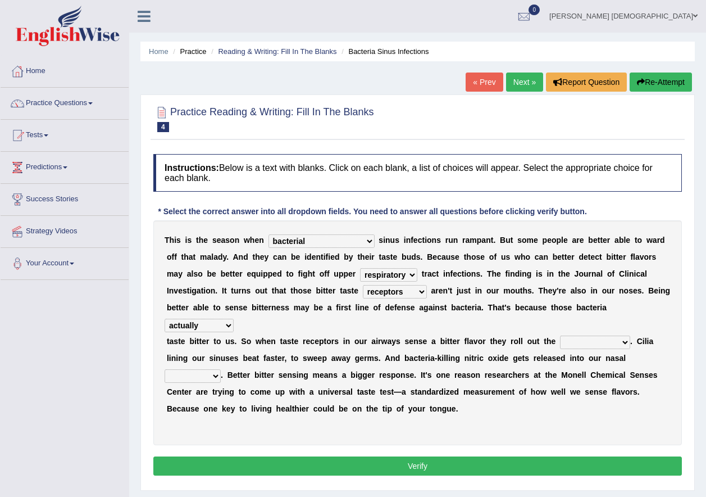
click at [560, 335] on select "defenses contradictions chestnuts pelvis" at bounding box center [595, 341] width 70 height 13
click at [588, 335] on select "defenses contradictions chestnuts pelvis" at bounding box center [595, 341] width 70 height 13
select select "defenses"
click at [560, 335] on select "defenses contradictions chestnuts pelvis" at bounding box center [595, 341] width 70 height 13
click at [587, 335] on select "defenses contradictions chestnuts pelvis" at bounding box center [595, 341] width 70 height 13
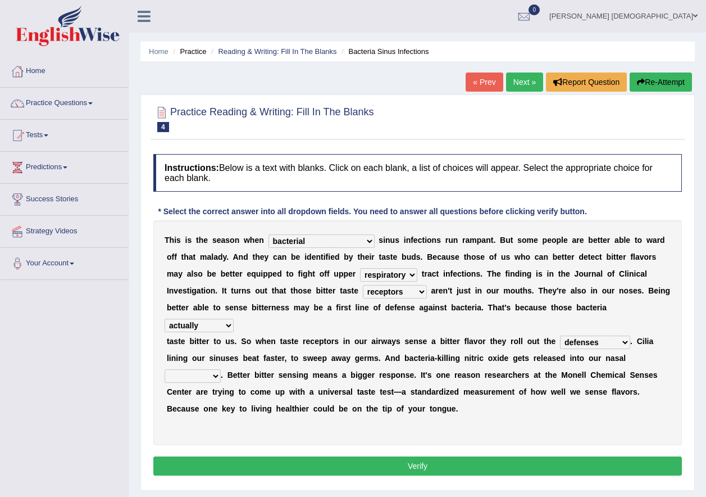
click at [501, 370] on b "a" at bounding box center [503, 374] width 4 height 9
click at [185, 369] on select "causalities localities infirmities cavities" at bounding box center [193, 375] width 56 height 13
select select "causalities"
click at [165, 369] on select "causalities localities infirmities cavities" at bounding box center [193, 375] width 56 height 13
click at [325, 456] on button "Verify" at bounding box center [417, 465] width 529 height 19
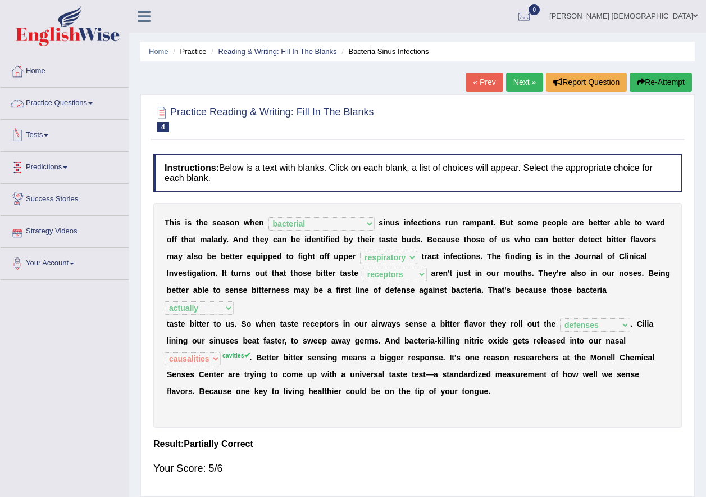
click at [57, 103] on link "Practice Questions" at bounding box center [65, 102] width 128 height 28
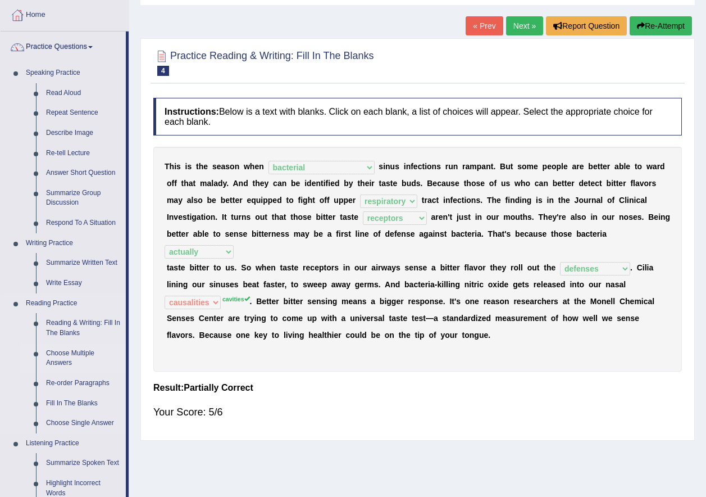
scroll to position [112, 0]
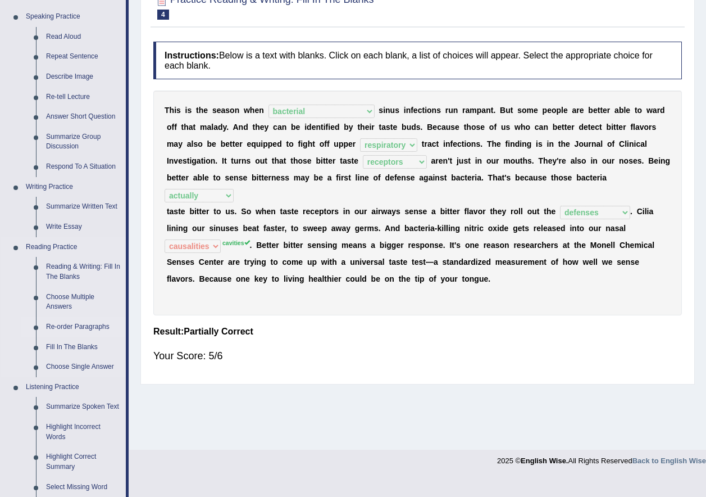
click at [71, 326] on link "Re-order Paragraphs" at bounding box center [83, 327] width 85 height 20
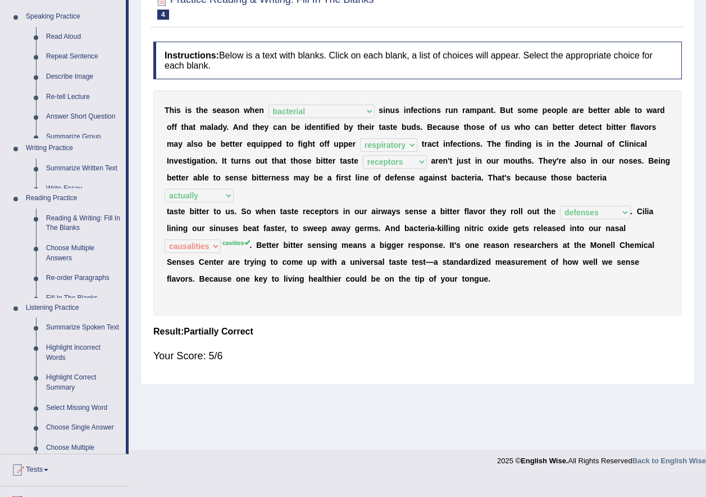
scroll to position [93, 0]
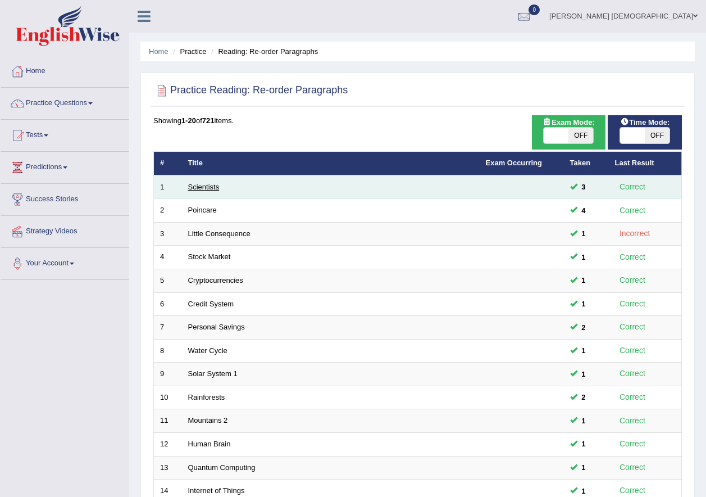
click at [204, 187] on link "Scientists" at bounding box center [203, 187] width 31 height 8
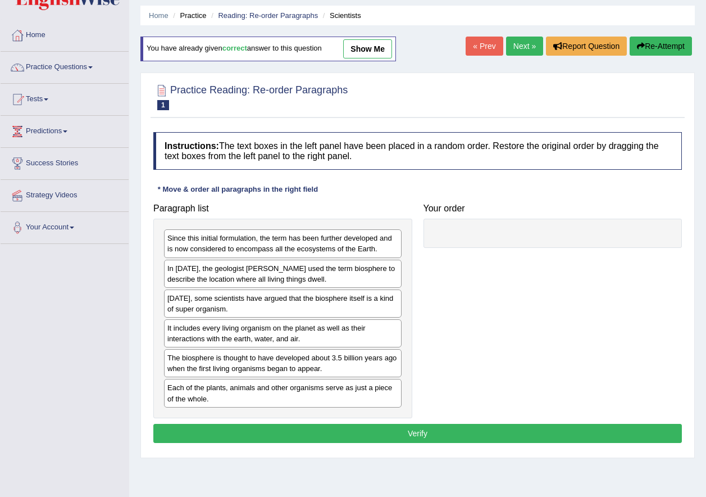
scroll to position [56, 0]
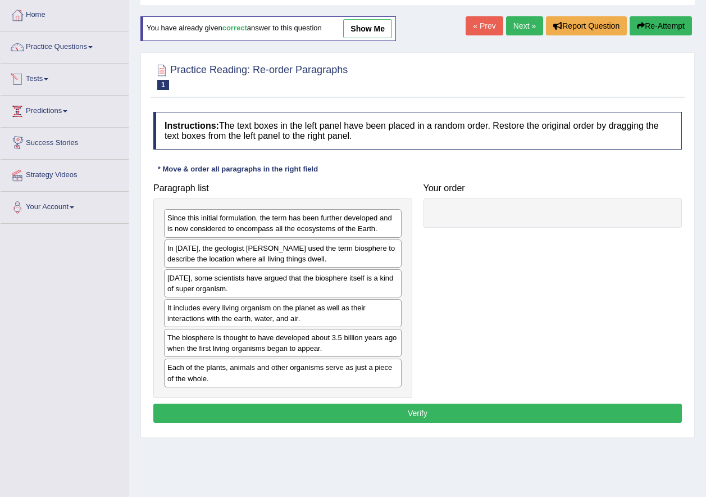
click at [521, 23] on link "Next »" at bounding box center [524, 25] width 37 height 19
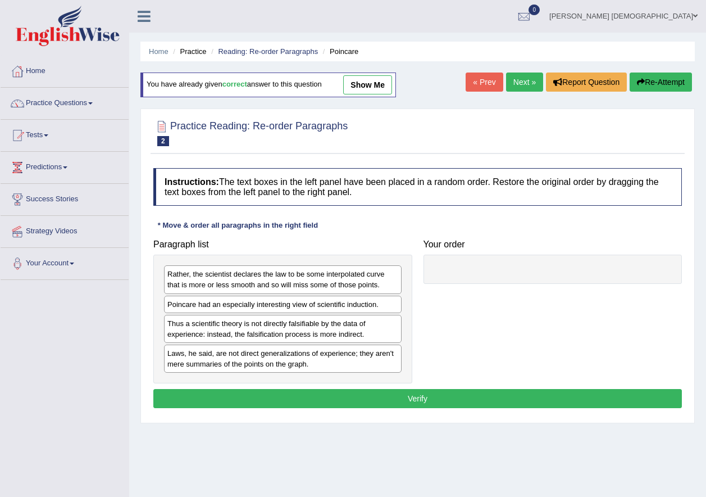
click at [519, 24] on ul "Gaytree Budha Toggle navigation Username: 0481817012 Access Type: Online Subscr…" at bounding box center [504, 16] width 404 height 32
click at [517, 80] on link "Next »" at bounding box center [524, 81] width 37 height 19
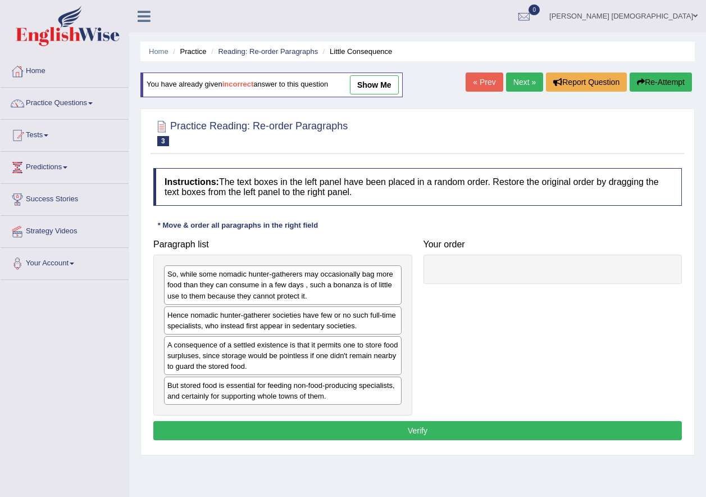
click at [517, 80] on link "Next »" at bounding box center [524, 81] width 37 height 19
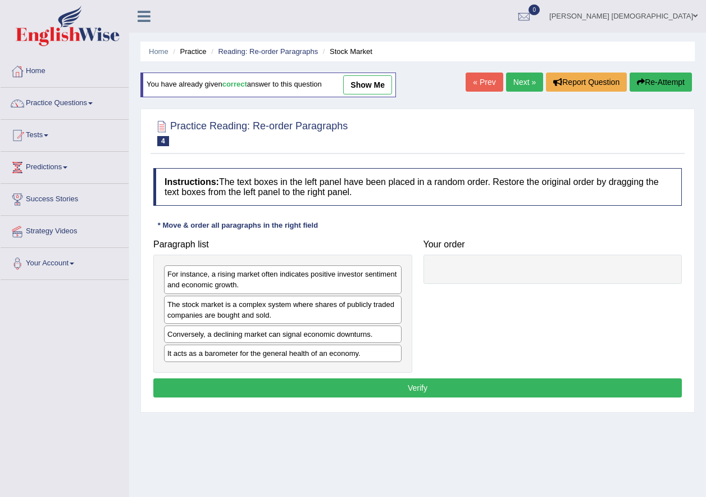
click at [517, 80] on link "Next »" at bounding box center [524, 81] width 37 height 19
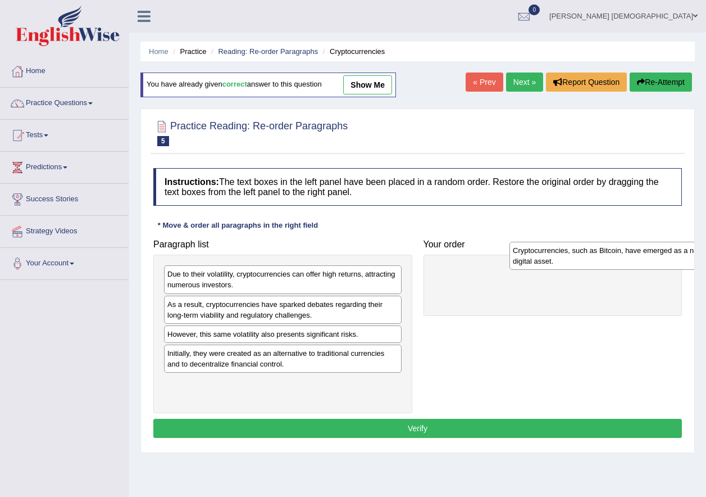
drag, startPoint x: 273, startPoint y: 307, endPoint x: 545, endPoint y: 271, distance: 274.8
click at [547, 270] on div "Cryptocurrencies, such as Bitcoin, have emerged as a new form of digital asset." at bounding box center [629, 256] width 238 height 28
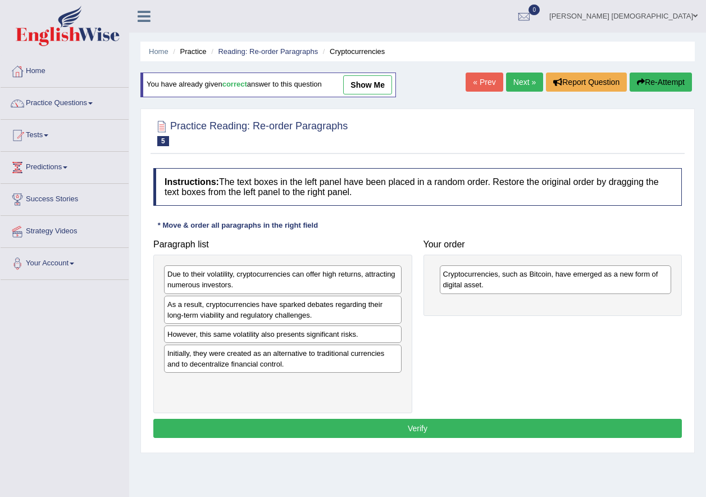
click at [571, 302] on div "Cryptocurrencies, such as Bitcoin, have emerged as a new form of digital asset." at bounding box center [553, 284] width 259 height 61
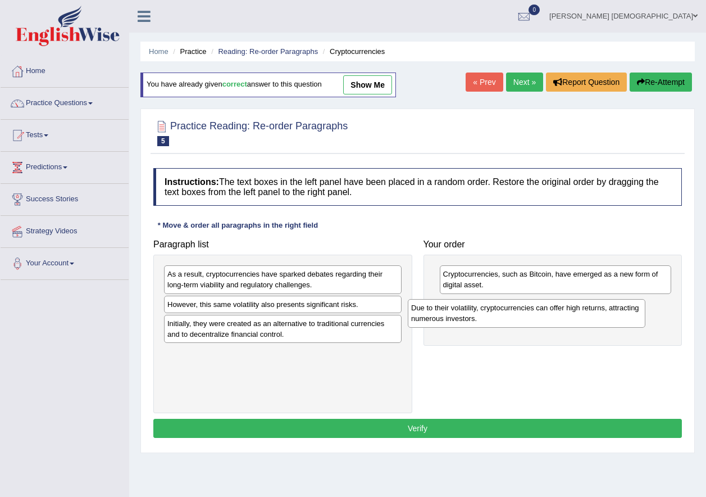
drag, startPoint x: 242, startPoint y: 275, endPoint x: 486, endPoint y: 312, distance: 247.3
click at [485, 311] on div "Due to their volatility, cryptocurrencies can offer high returns, attracting nu…" at bounding box center [527, 313] width 238 height 28
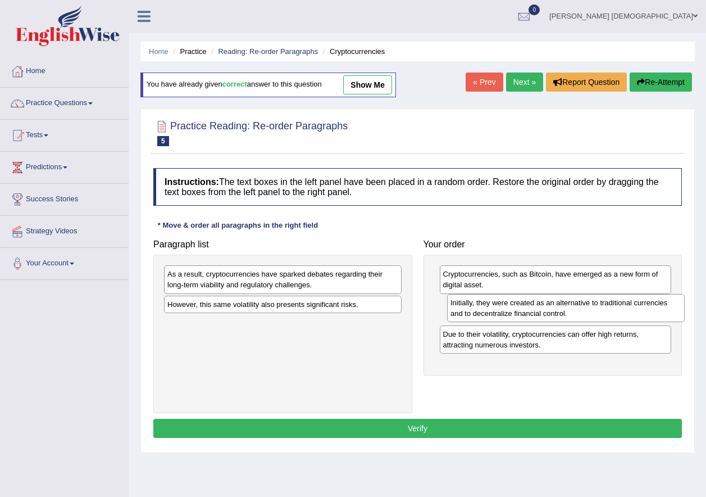
drag, startPoint x: 236, startPoint y: 330, endPoint x: 519, endPoint y: 309, distance: 283.9
click at [519, 309] on div "Initially, they were created as an alternative to traditional currencies and to…" at bounding box center [566, 308] width 238 height 28
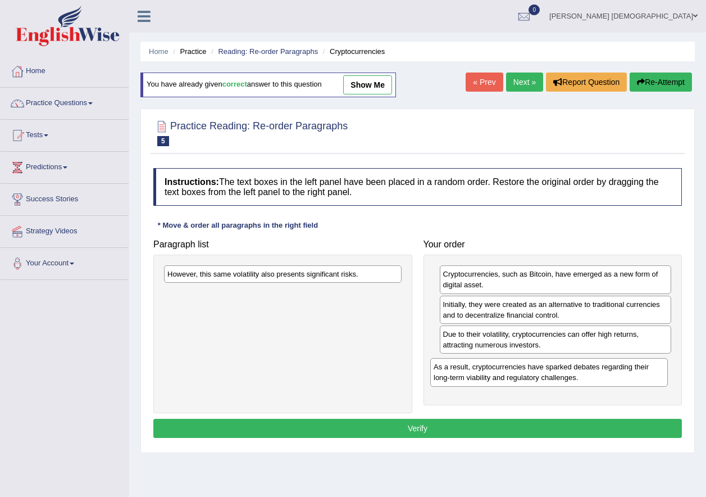
drag, startPoint x: 229, startPoint y: 278, endPoint x: 496, endPoint y: 371, distance: 283.2
click at [496, 370] on div "As a result, cryptocurrencies have sparked debates regarding their long-term vi…" at bounding box center [549, 372] width 238 height 28
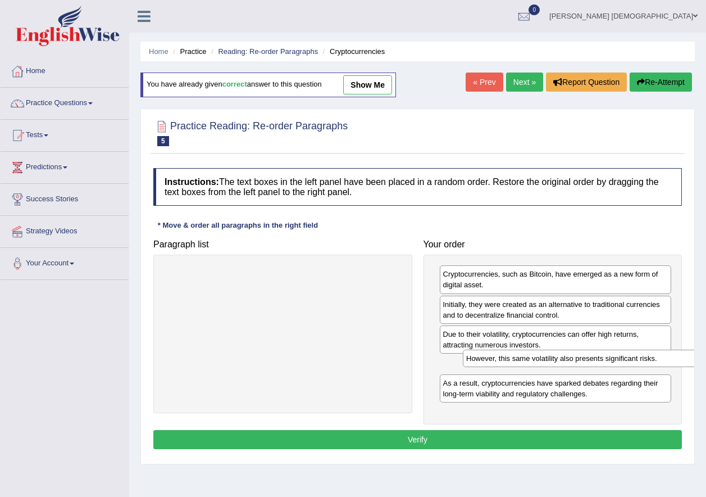
drag, startPoint x: 220, startPoint y: 275, endPoint x: 519, endPoint y: 360, distance: 310.5
click at [519, 360] on div "However, this same volatility also presents significant risks." at bounding box center [582, 357] width 238 height 17
click at [431, 435] on button "Verify" at bounding box center [417, 439] width 529 height 19
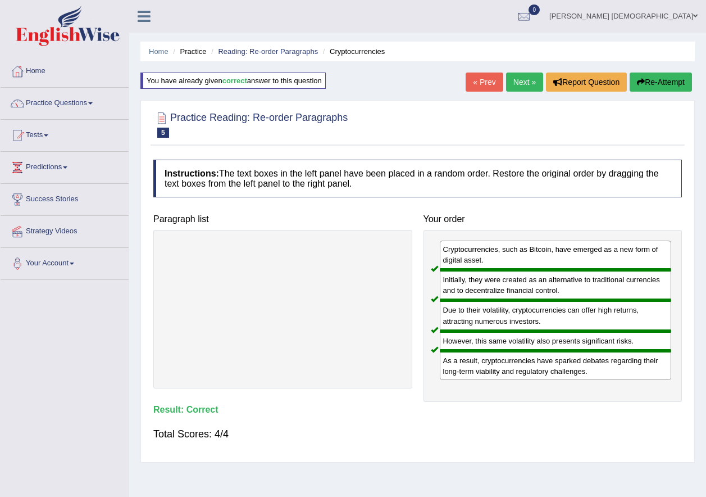
click at [516, 83] on link "Next »" at bounding box center [524, 81] width 37 height 19
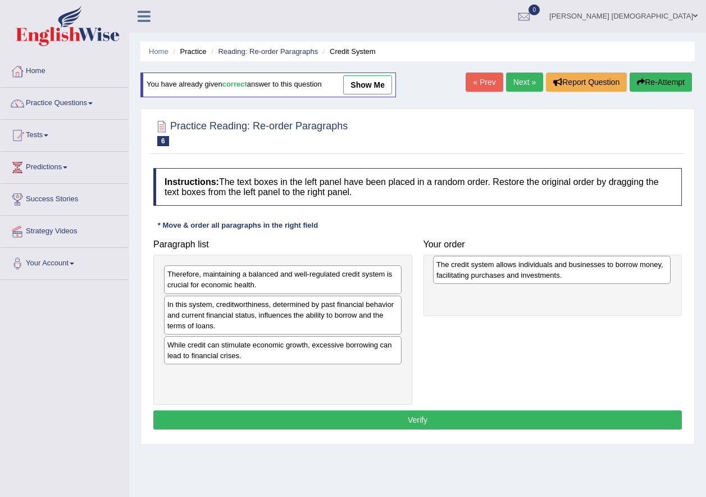
drag, startPoint x: 253, startPoint y: 306, endPoint x: 521, endPoint y: 266, distance: 271.5
click at [521, 266] on div "The credit system allows individuals and businesses to borrow money, facilitati…" at bounding box center [552, 270] width 238 height 28
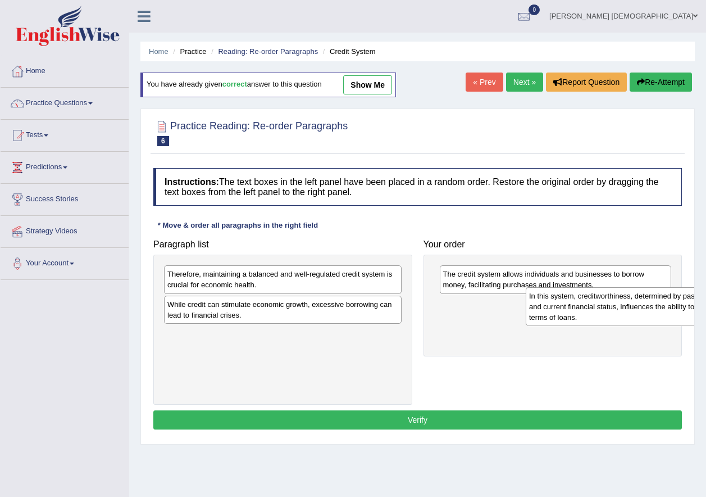
drag, startPoint x: 240, startPoint y: 310, endPoint x: 520, endPoint y: 308, distance: 279.8
click at [560, 304] on div "In this system, creditworthiness, determined by past financial behavior and cur…" at bounding box center [645, 306] width 238 height 39
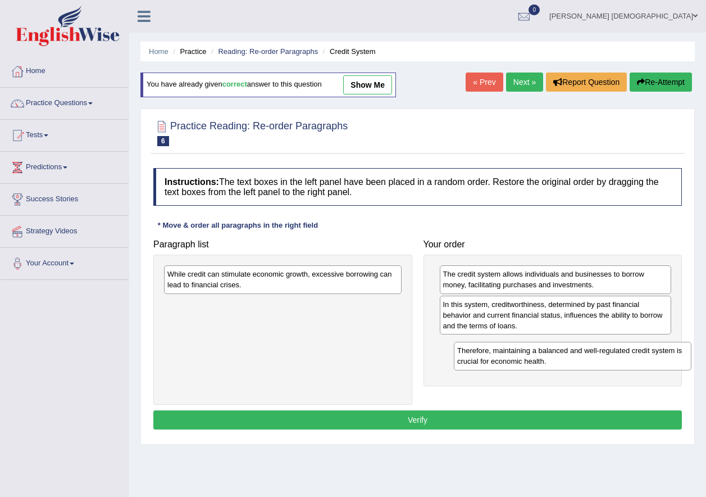
drag, startPoint x: 275, startPoint y: 276, endPoint x: 567, endPoint y: 353, distance: 302.6
click at [566, 353] on div "Therefore, maintaining a balanced and well-regulated credit system is crucial f…" at bounding box center [573, 356] width 238 height 28
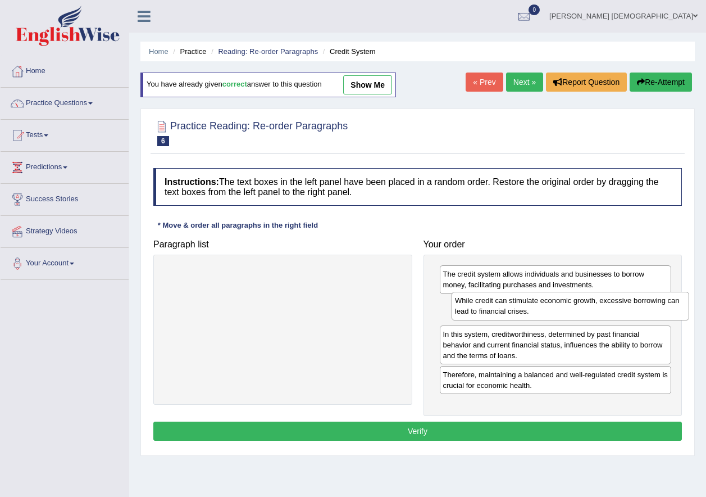
drag, startPoint x: 192, startPoint y: 282, endPoint x: 453, endPoint y: 314, distance: 263.2
click at [471, 309] on div "While credit can stimulate economic growth, excessive borrowing can lead to fin…" at bounding box center [571, 306] width 238 height 28
click at [327, 435] on button "Verify" at bounding box center [417, 430] width 529 height 19
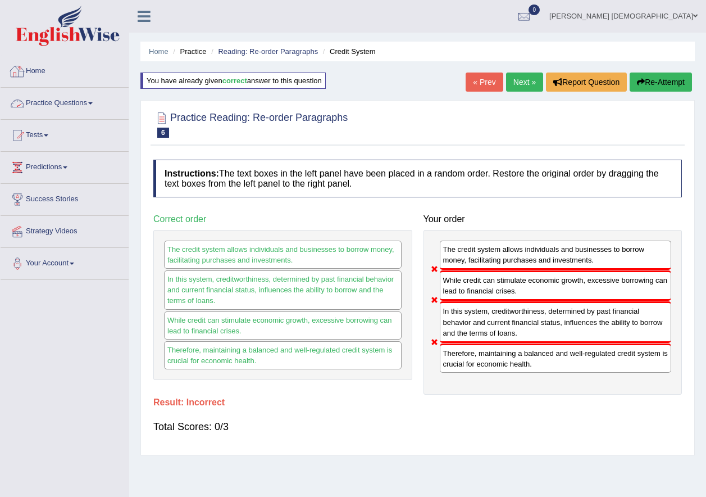
click at [665, 82] on button "Re-Attempt" at bounding box center [661, 81] width 62 height 19
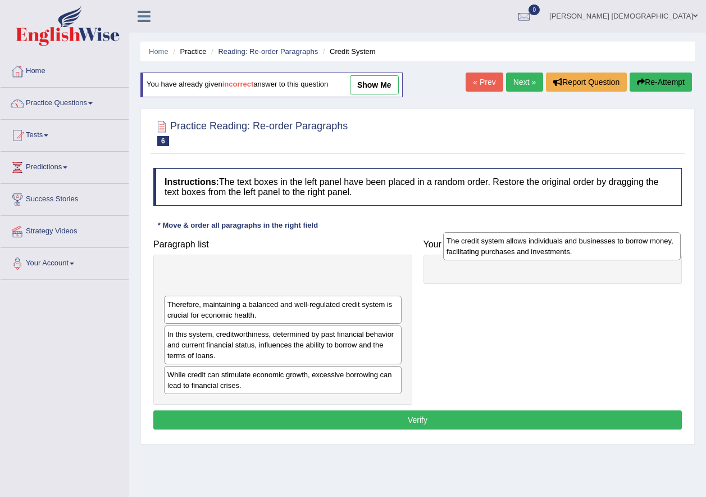
drag, startPoint x: 329, startPoint y: 280, endPoint x: 503, endPoint y: 252, distance: 177.0
click at [503, 252] on div "The credit system allows individuals and businesses to borrow money, facilitati…" at bounding box center [562, 246] width 238 height 28
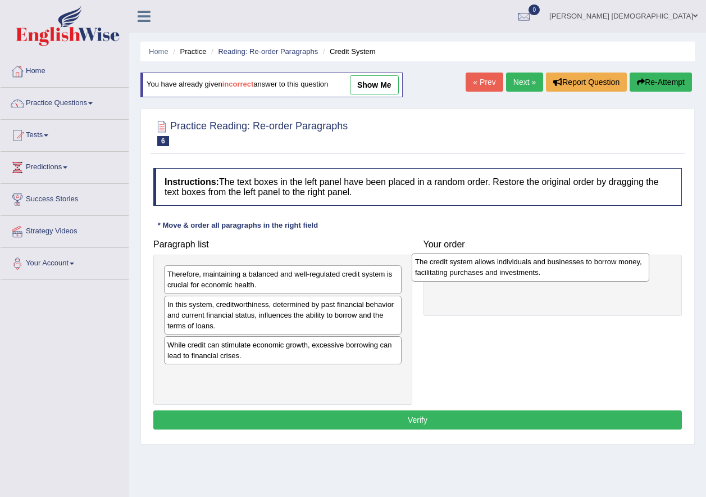
drag, startPoint x: 246, startPoint y: 281, endPoint x: 490, endPoint y: 269, distance: 244.7
click at [490, 269] on div "The credit system allows individuals and businesses to borrow money, facilitati…" at bounding box center [531, 267] width 238 height 28
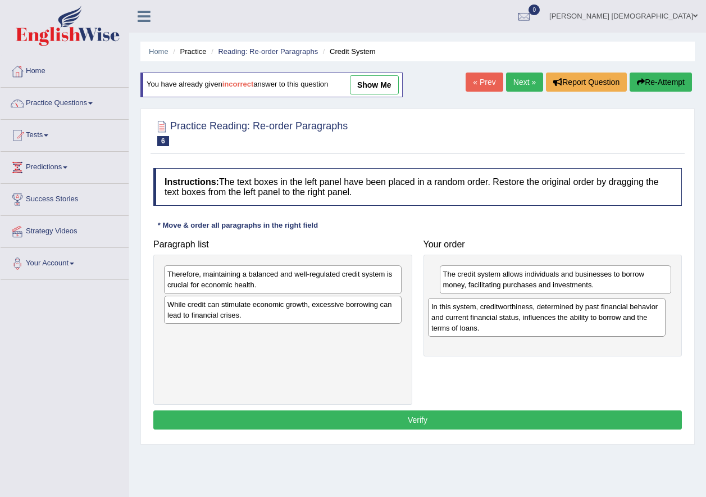
drag, startPoint x: 212, startPoint y: 321, endPoint x: 476, endPoint y: 323, distance: 264.0
click at [476, 323] on div "In this system, creditworthiness, determined by past financial behavior and cur…" at bounding box center [547, 317] width 238 height 39
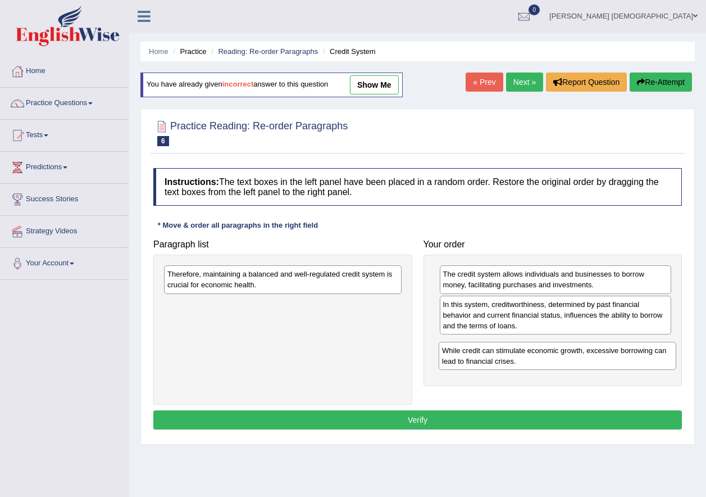
drag, startPoint x: 216, startPoint y: 309, endPoint x: 488, endPoint y: 355, distance: 275.8
click at [488, 355] on div "While credit can stimulate economic growth, excessive borrowing can lead to fin…" at bounding box center [558, 356] width 238 height 28
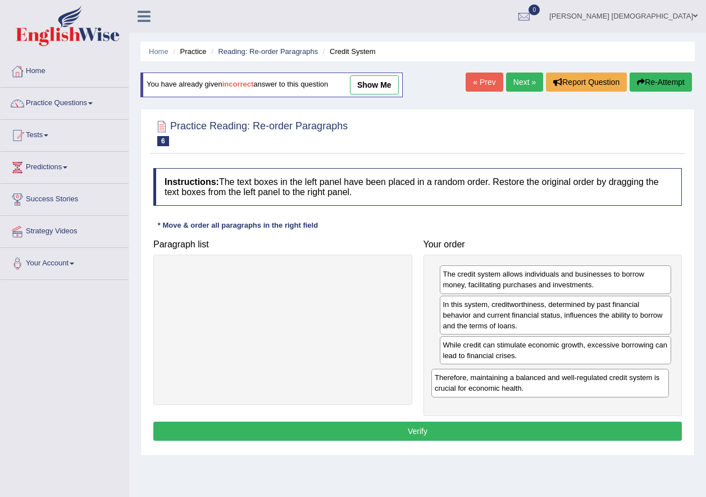
drag, startPoint x: 328, startPoint y: 283, endPoint x: 595, endPoint y: 387, distance: 286.7
click at [595, 387] on div "Therefore, maintaining a balanced and well-regulated credit system is crucial f…" at bounding box center [550, 383] width 238 height 28
click at [483, 423] on button "Verify" at bounding box center [417, 430] width 529 height 19
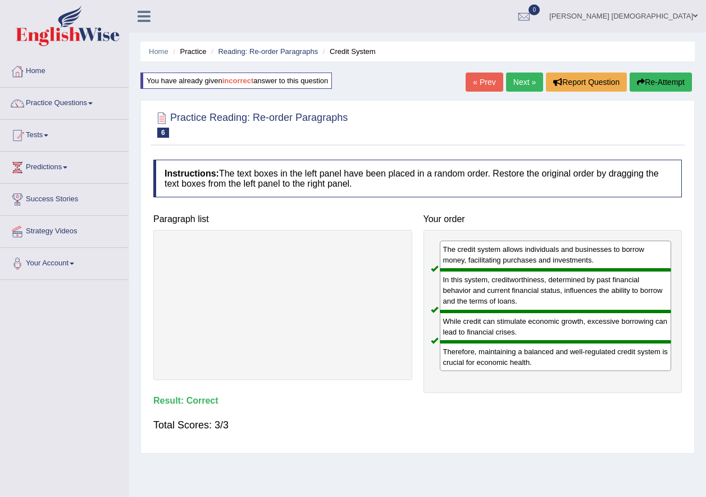
click at [509, 85] on link "Next »" at bounding box center [524, 81] width 37 height 19
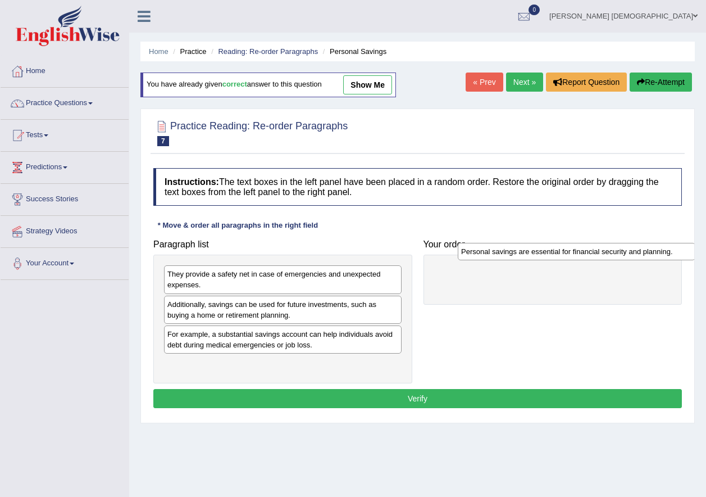
drag, startPoint x: 195, startPoint y: 366, endPoint x: 465, endPoint y: 261, distance: 289.2
click at [473, 256] on div "Personal savings are essential for financial security and planning." at bounding box center [577, 251] width 238 height 17
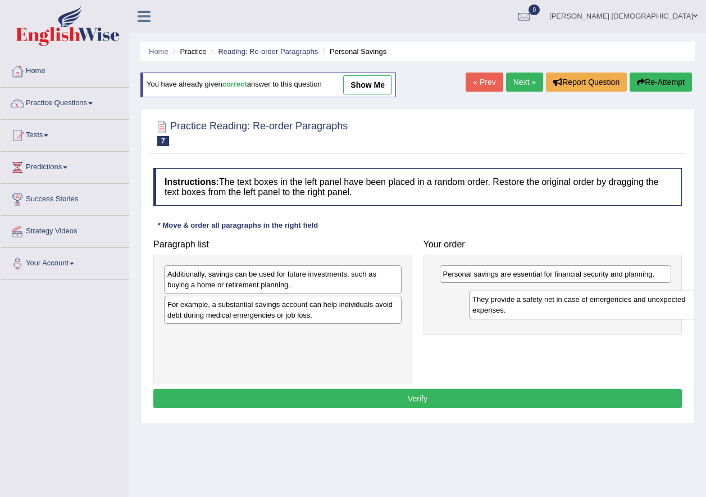
drag, startPoint x: 208, startPoint y: 285, endPoint x: 504, endPoint y: 299, distance: 296.9
click at [504, 299] on div "They provide a safety net in case of emergencies and unexpected expenses." at bounding box center [588, 304] width 238 height 28
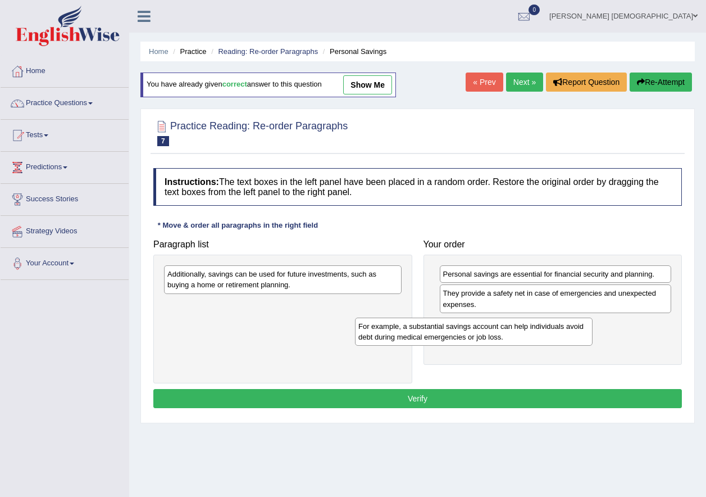
drag, startPoint x: 226, startPoint y: 312, endPoint x: 454, endPoint y: 326, distance: 228.5
click at [454, 326] on div "For example, a substantial savings account can help individuals avoid debt duri…" at bounding box center [474, 331] width 238 height 28
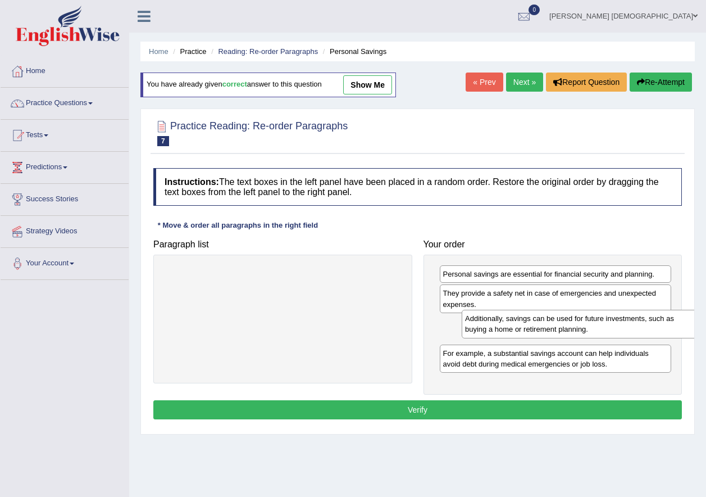
drag, startPoint x: 197, startPoint y: 279, endPoint x: 495, endPoint y: 324, distance: 301.8
click at [495, 324] on div "Additionally, savings can be used for future investments, such as buying a home…" at bounding box center [581, 324] width 238 height 28
click at [411, 412] on button "Verify" at bounding box center [417, 409] width 529 height 19
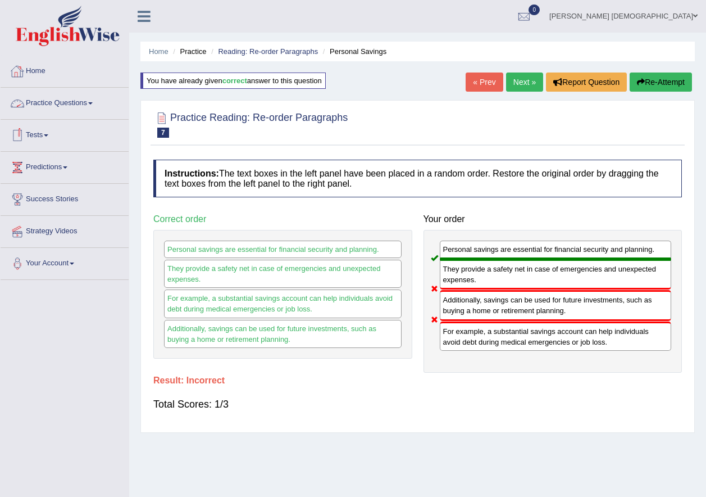
click at [678, 77] on button "Re-Attempt" at bounding box center [661, 81] width 62 height 19
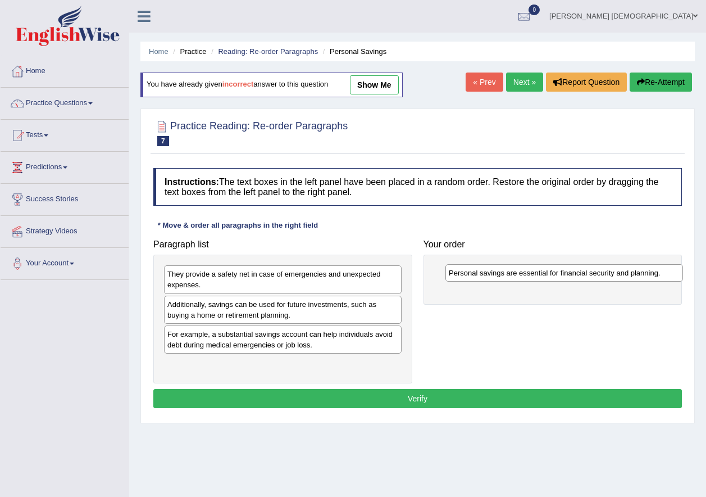
drag, startPoint x: 223, startPoint y: 364, endPoint x: 494, endPoint y: 278, distance: 284.3
click at [494, 278] on div "Personal savings are essential for financial security and planning." at bounding box center [564, 272] width 238 height 17
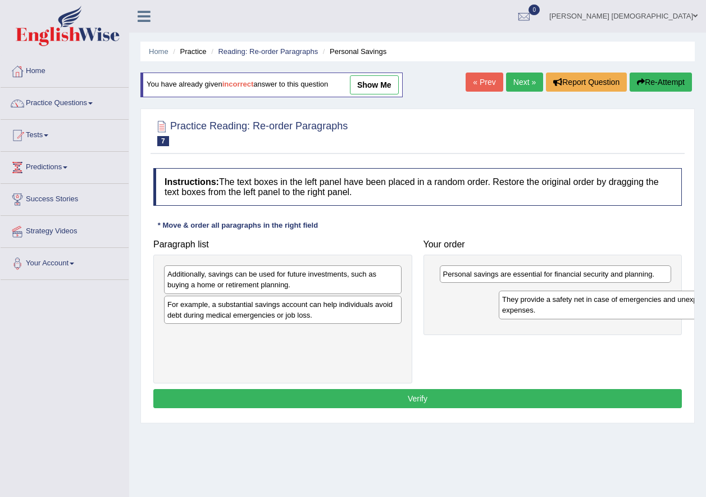
drag, startPoint x: 187, startPoint y: 277, endPoint x: 506, endPoint y: 298, distance: 319.2
click at [507, 299] on div "They provide a safety net in case of emergencies and unexpected expenses." at bounding box center [618, 304] width 238 height 28
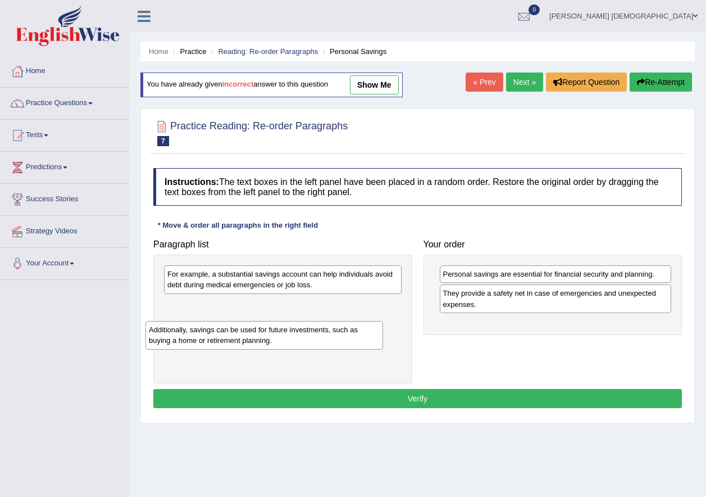
drag, startPoint x: 212, startPoint y: 276, endPoint x: 194, endPoint y: 331, distance: 58.6
click at [194, 331] on div "Additionally, savings can be used for future investments, such as buying a home…" at bounding box center [265, 335] width 238 height 28
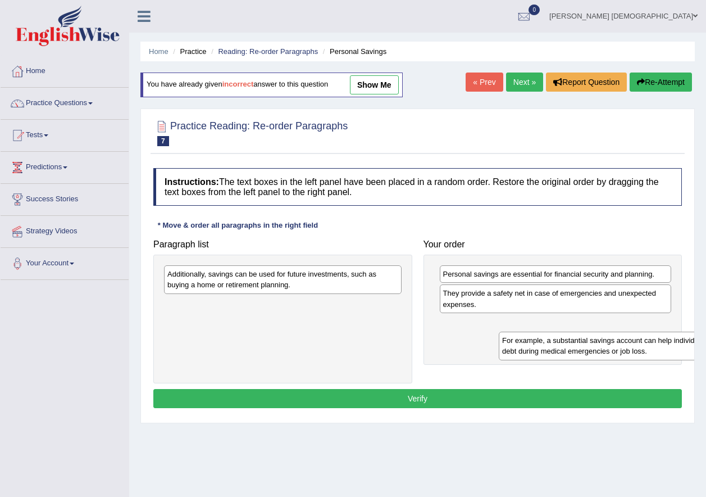
drag, startPoint x: 194, startPoint y: 283, endPoint x: 508, endPoint y: 352, distance: 322.0
click at [508, 352] on div "For example, a substantial savings account can help individuals avoid debt duri…" at bounding box center [618, 345] width 238 height 28
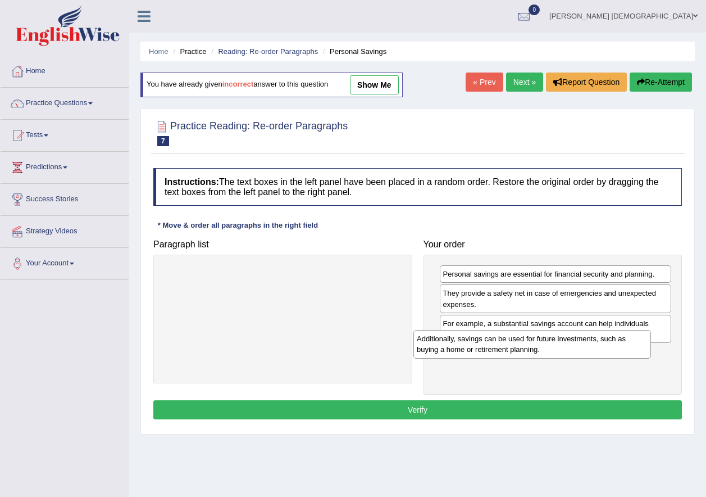
drag, startPoint x: 338, startPoint y: 285, endPoint x: 587, endPoint y: 349, distance: 257.0
click at [587, 349] on div "Additionally, savings can be used for future investments, such as buying a home…" at bounding box center [532, 344] width 238 height 28
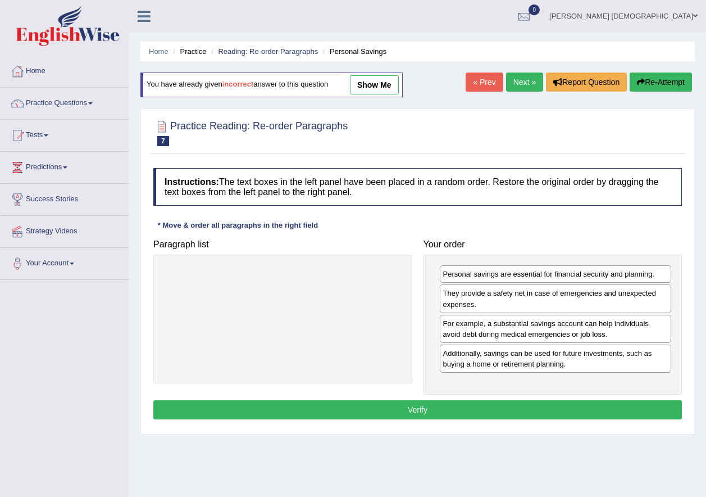
click at [434, 409] on button "Verify" at bounding box center [417, 409] width 529 height 19
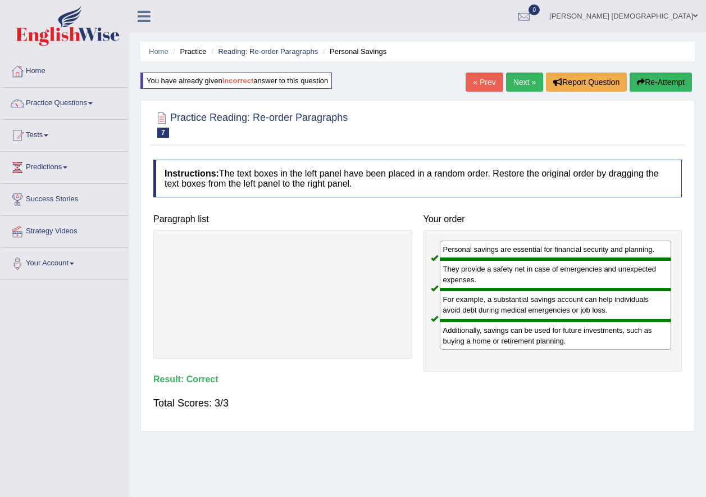
click at [524, 79] on link "Next »" at bounding box center [524, 81] width 37 height 19
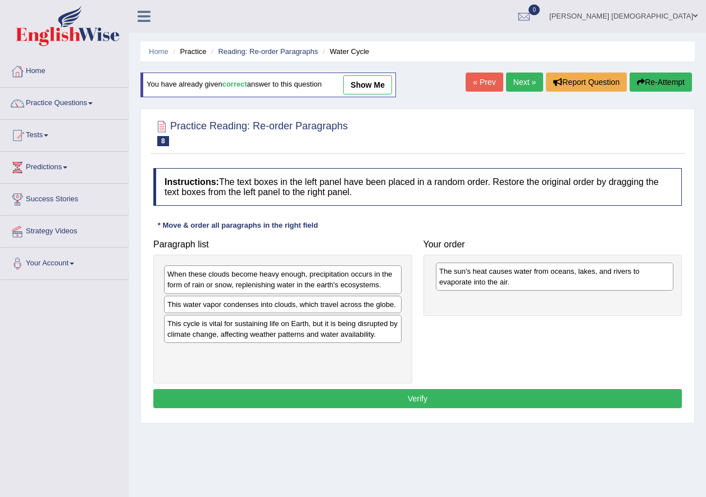
drag, startPoint x: 245, startPoint y: 365, endPoint x: 514, endPoint y: 284, distance: 280.5
click at [514, 284] on div "The sun's heat causes water from oceans, lakes, and rivers to evaporate into th…" at bounding box center [555, 276] width 238 height 28
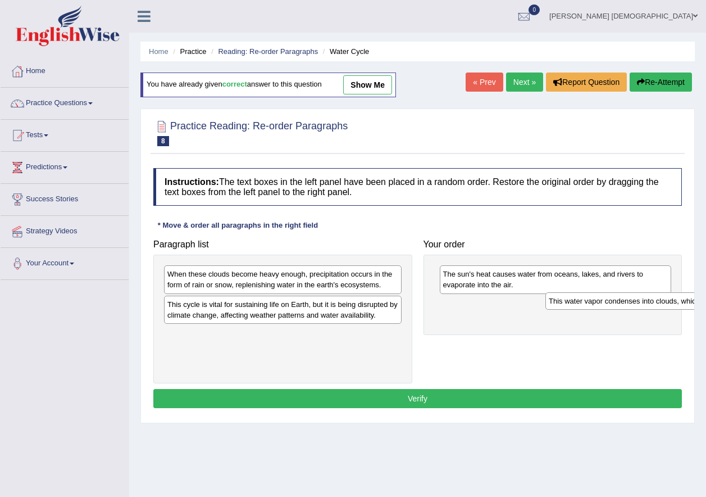
drag, startPoint x: 200, startPoint y: 307, endPoint x: 453, endPoint y: 307, distance: 252.8
click at [545, 307] on div "This water vapor condenses into clouds, which travel across the globe." at bounding box center [664, 300] width 238 height 17
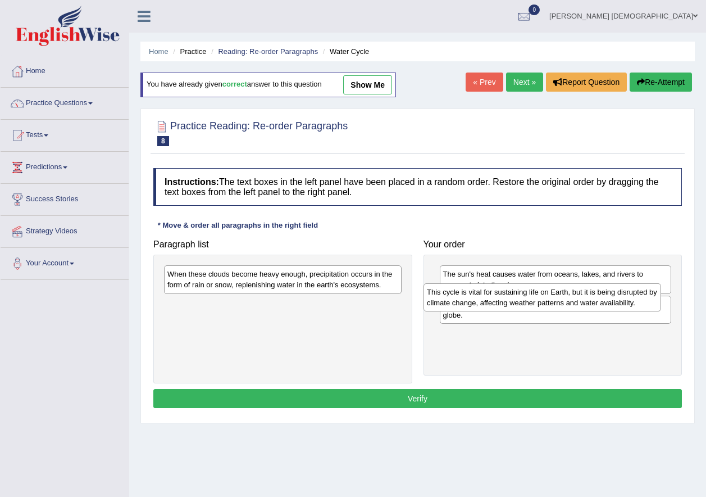
drag, startPoint x: 188, startPoint y: 312, endPoint x: 458, endPoint y: 302, distance: 271.0
click at [458, 302] on div "This cycle is vital for sustaining life on Earth, but it is being disrupted by …" at bounding box center [543, 297] width 238 height 28
drag, startPoint x: 513, startPoint y: 340, endPoint x: 521, endPoint y: 303, distance: 37.2
click at [521, 303] on div "This cycle is vital for sustaining life on Earth, but it is being disrupted by …" at bounding box center [569, 298] width 232 height 28
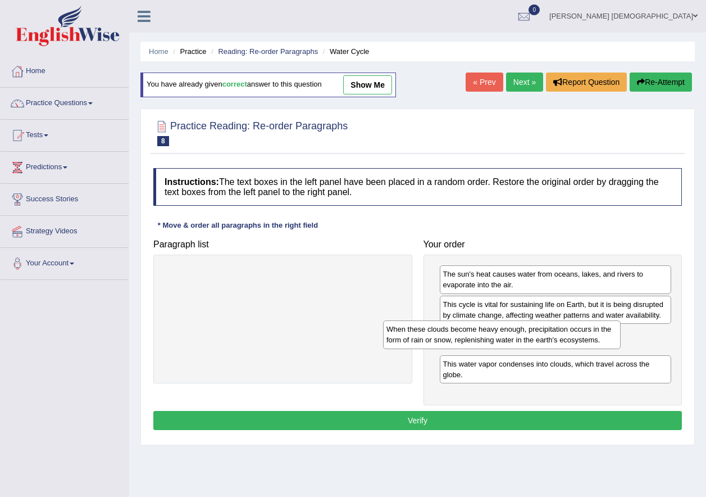
drag, startPoint x: 349, startPoint y: 280, endPoint x: 579, endPoint y: 337, distance: 237.2
click at [577, 337] on div "When these clouds become heavy enough, precipitation occurs in the form of rain…" at bounding box center [502, 334] width 238 height 28
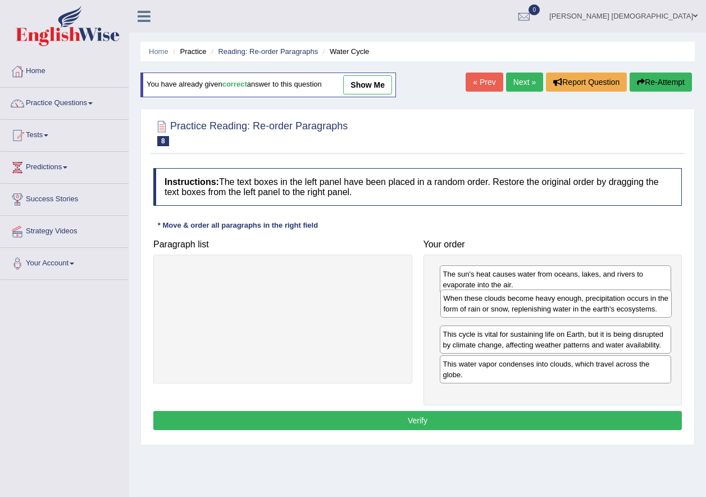
drag, startPoint x: 585, startPoint y: 343, endPoint x: 588, endPoint y: 308, distance: 34.9
click at [586, 306] on div "When these clouds become heavy enough, precipitation occurs in the form of rain…" at bounding box center [556, 303] width 232 height 28
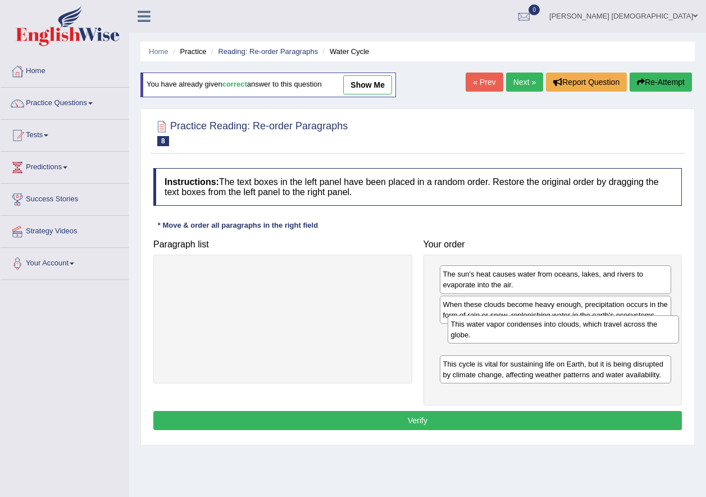
drag, startPoint x: 505, startPoint y: 372, endPoint x: 512, endPoint y: 338, distance: 34.9
click at [512, 338] on div "This water vapor condenses into clouds, which travel across the globe." at bounding box center [564, 329] width 232 height 28
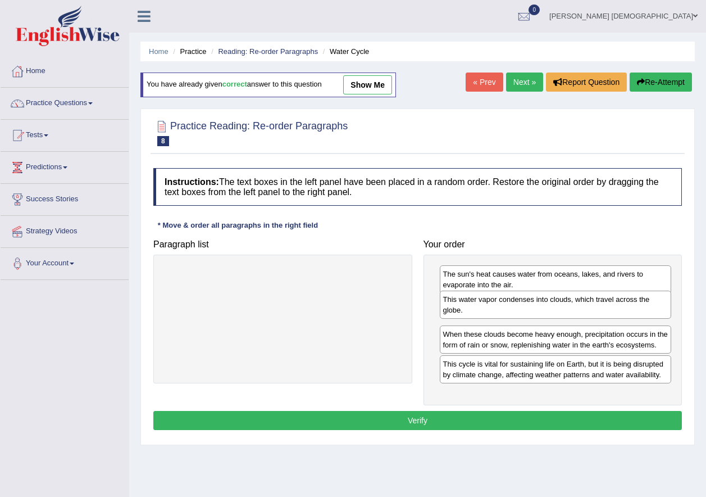
drag, startPoint x: 537, startPoint y: 338, endPoint x: 537, endPoint y: 303, distance: 34.8
click at [537, 303] on div "This water vapor condenses into clouds, which travel across the globe." at bounding box center [556, 304] width 232 height 28
click at [475, 421] on button "Verify" at bounding box center [417, 420] width 529 height 19
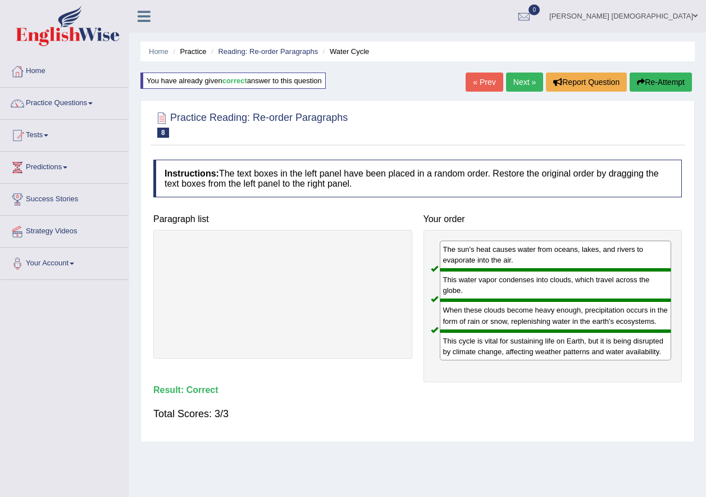
click at [525, 81] on link "Next »" at bounding box center [524, 81] width 37 height 19
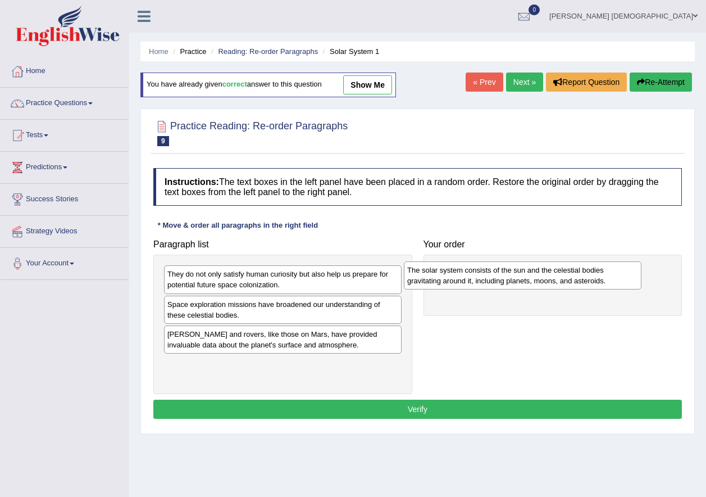
drag, startPoint x: 295, startPoint y: 340, endPoint x: 507, endPoint y: 276, distance: 221.4
click at [507, 276] on div "The solar system consists of the sun and the celestial bodies gravitating aroun…" at bounding box center [523, 275] width 238 height 28
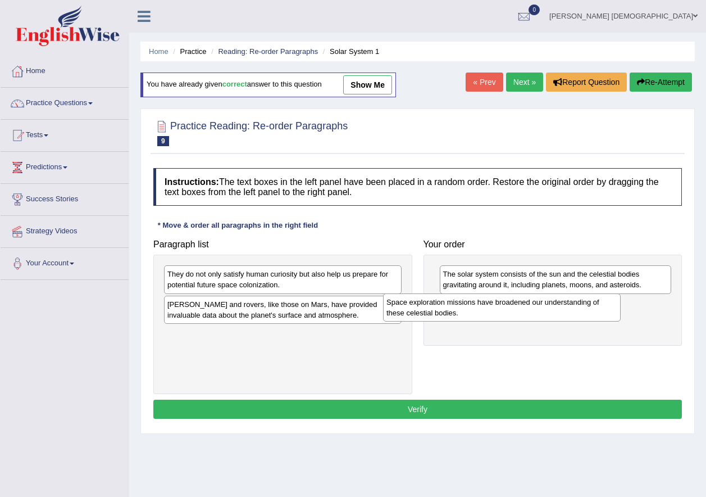
drag, startPoint x: 267, startPoint y: 312, endPoint x: 497, endPoint y: 312, distance: 229.2
click at [497, 312] on div "Space exploration missions have broadened our understanding of these celestial …" at bounding box center [502, 307] width 238 height 28
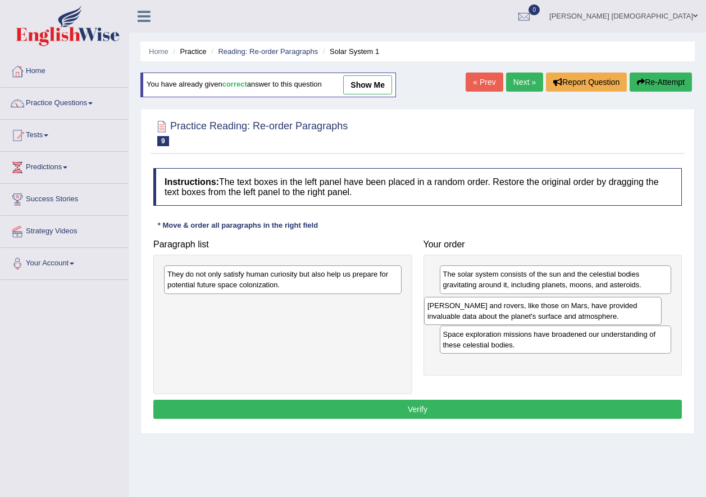
drag, startPoint x: 269, startPoint y: 317, endPoint x: 529, endPoint y: 318, distance: 260.1
click at [529, 318] on div "[PERSON_NAME] and rovers, like those on Mars, have provided invaluable data abo…" at bounding box center [543, 311] width 238 height 28
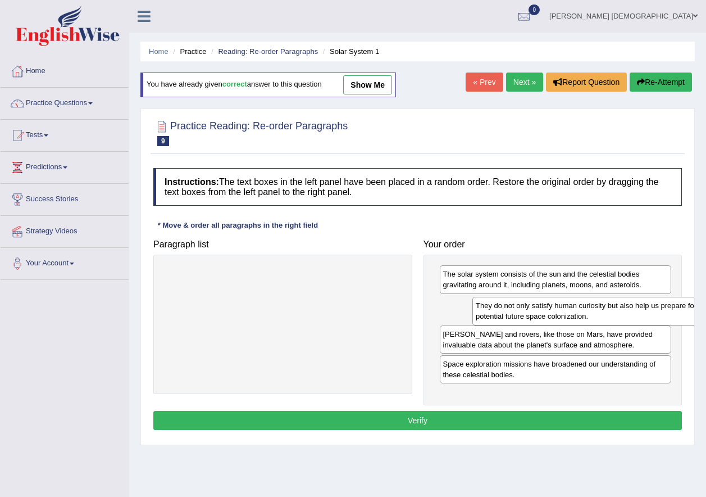
drag, startPoint x: 206, startPoint y: 284, endPoint x: 489, endPoint y: 320, distance: 286.0
click at [489, 320] on div "They do not only satisfy human curiosity but also help us prepare for potential…" at bounding box center [591, 311] width 238 height 28
click at [421, 413] on button "Verify" at bounding box center [417, 420] width 529 height 19
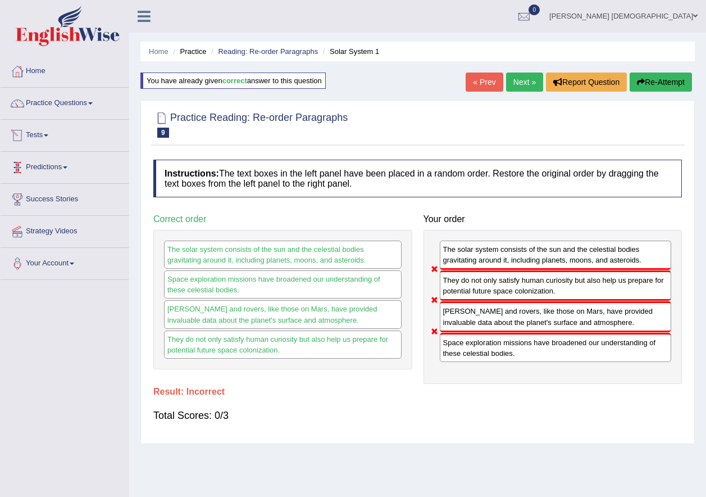
click at [165, 132] on span "9" at bounding box center [163, 133] width 12 height 10
click at [161, 116] on div at bounding box center [161, 118] width 17 height 17
click at [637, 78] on icon "button" at bounding box center [641, 82] width 8 height 8
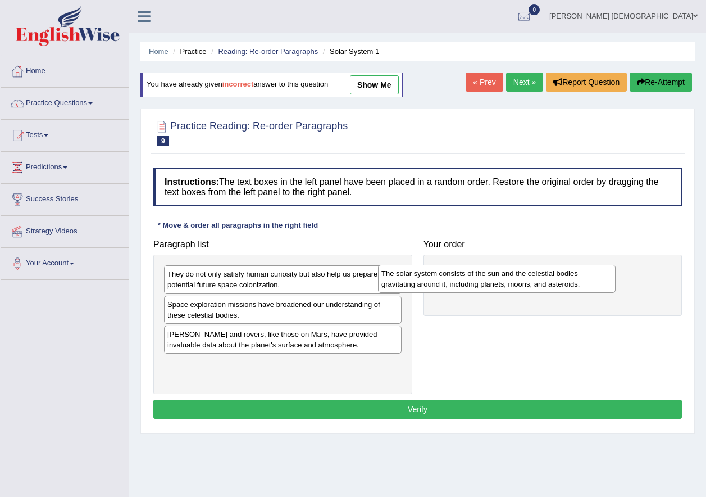
drag, startPoint x: 216, startPoint y: 344, endPoint x: 492, endPoint y: 284, distance: 283.0
click at [496, 278] on div "The solar system consists of the sun and the celestial bodies gravitating aroun…" at bounding box center [497, 279] width 238 height 28
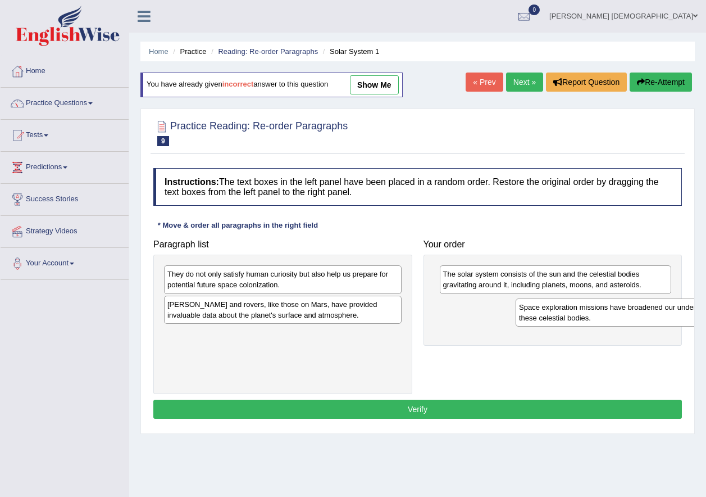
drag, startPoint x: 221, startPoint y: 312, endPoint x: 524, endPoint y: 320, distance: 302.9
click at [540, 312] on div "Space exploration missions have broadened our understanding of these celestial …" at bounding box center [635, 312] width 238 height 28
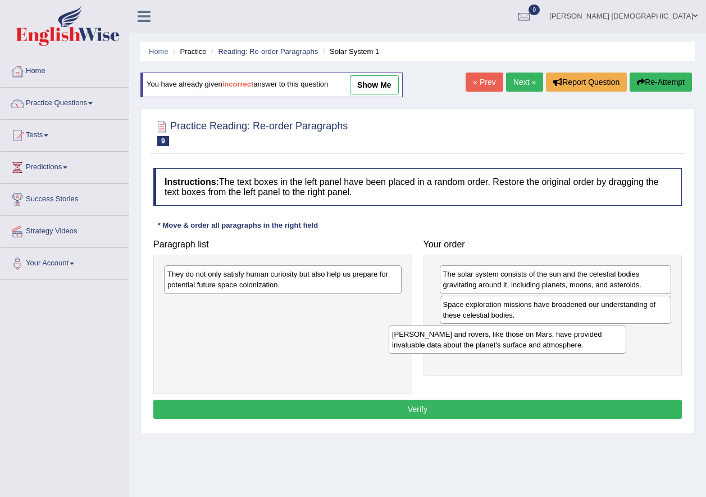
drag, startPoint x: 237, startPoint y: 312, endPoint x: 483, endPoint y: 343, distance: 248.0
click at [483, 343] on div "Landers and rovers, like those on Mars, have provided invaluable data about the…" at bounding box center [508, 339] width 238 height 28
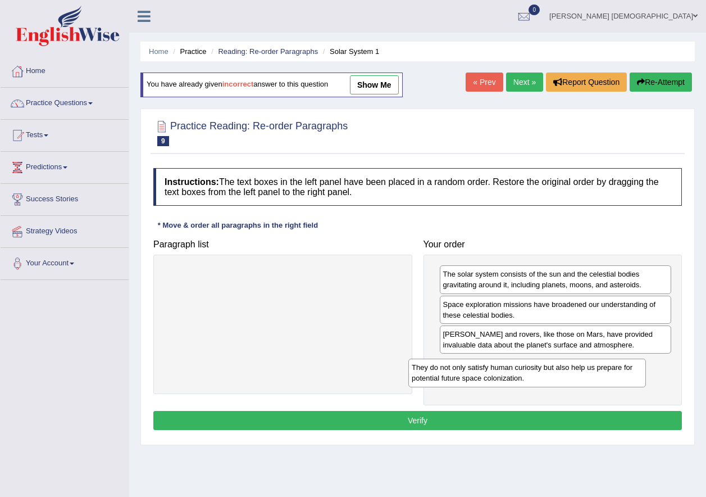
drag, startPoint x: 219, startPoint y: 284, endPoint x: 464, endPoint y: 378, distance: 262.8
click at [464, 378] on div "They do not only satisfy human curiosity but also help us prepare for potential…" at bounding box center [527, 372] width 238 height 28
click at [494, 413] on button "Verify" at bounding box center [417, 420] width 529 height 19
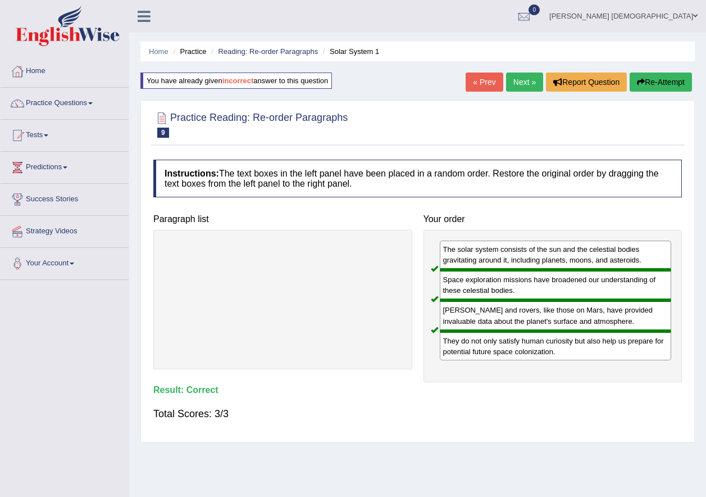
click at [521, 76] on link "Next »" at bounding box center [524, 81] width 37 height 19
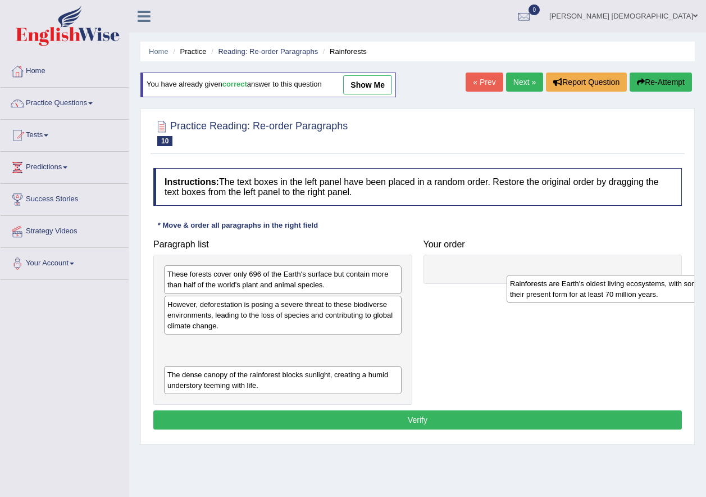
drag, startPoint x: 201, startPoint y: 351, endPoint x: 533, endPoint y: 265, distance: 342.4
click at [534, 275] on div "Rainforests are Earth's oldest living ecosystems, with some surviving in their …" at bounding box center [626, 289] width 238 height 28
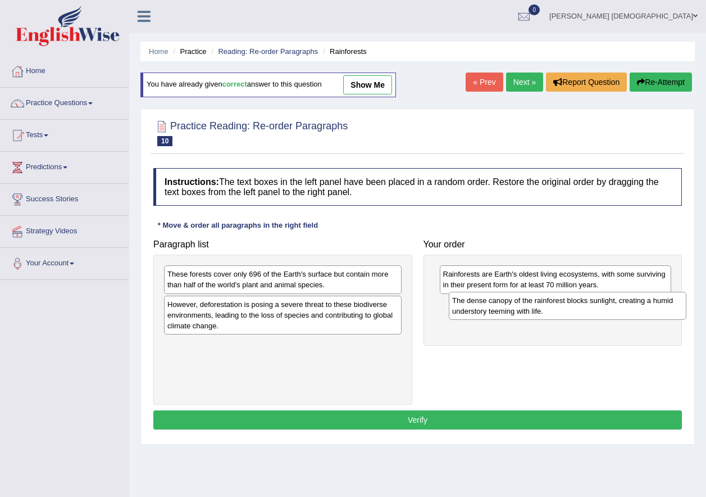
drag, startPoint x: 267, startPoint y: 353, endPoint x: 552, endPoint y: 309, distance: 288.3
click at [552, 309] on div "The dense canopy of the rainforest blocks sunlight, creating a humid understory…" at bounding box center [568, 306] width 238 height 28
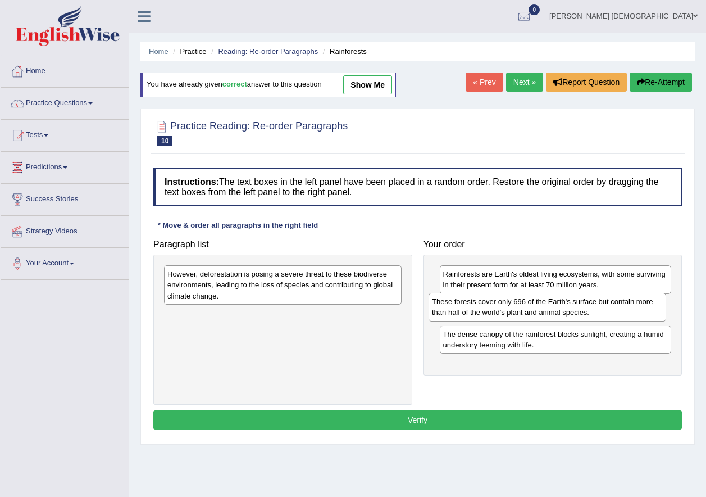
drag, startPoint x: 219, startPoint y: 283, endPoint x: 489, endPoint y: 311, distance: 271.1
click at [489, 311] on div "These forests cover only 696 of the Earth's surface but contain more than half …" at bounding box center [548, 307] width 238 height 28
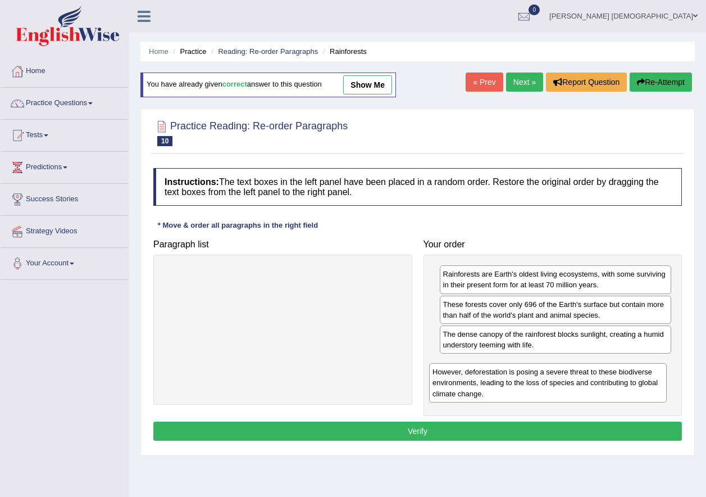
drag, startPoint x: 301, startPoint y: 302, endPoint x: 545, endPoint y: 383, distance: 257.9
click at [545, 383] on div "However, deforestation is posing a severe threat to these biodiverse environmen…" at bounding box center [548, 382] width 238 height 39
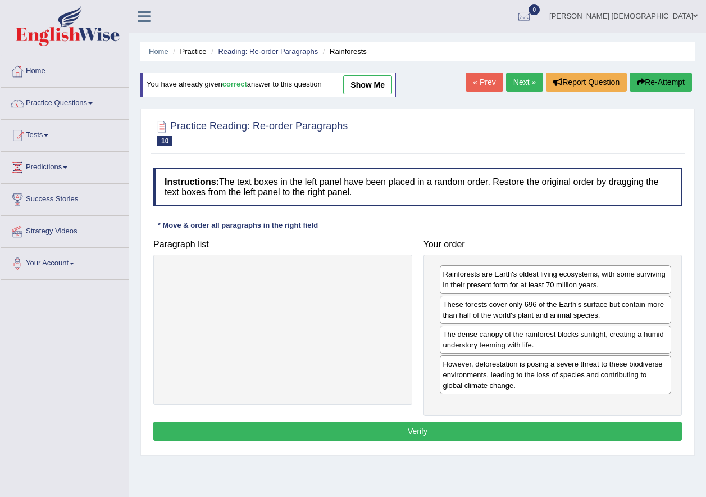
click at [493, 430] on button "Verify" at bounding box center [417, 430] width 529 height 19
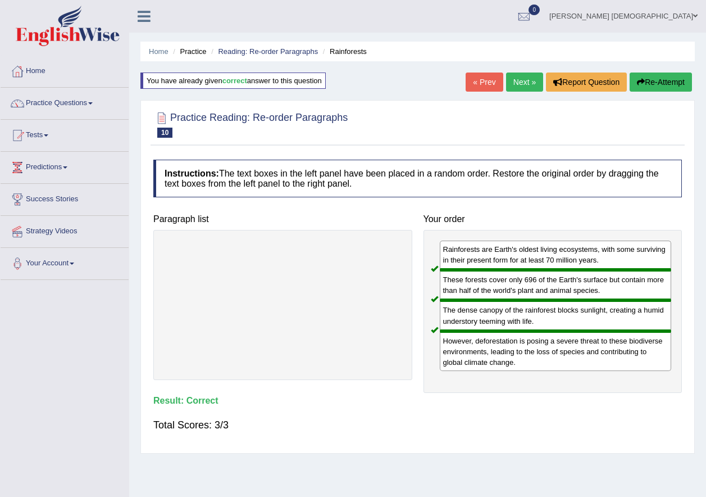
click at [509, 85] on link "Next »" at bounding box center [524, 81] width 37 height 19
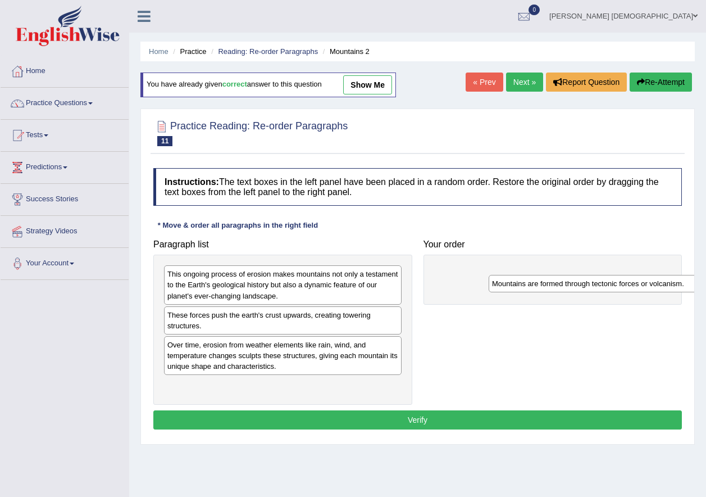
drag, startPoint x: 281, startPoint y: 269, endPoint x: 585, endPoint y: 256, distance: 304.2
click at [586, 275] on div "Mountains are formed through tectonic forces or volcanism." at bounding box center [608, 283] width 238 height 17
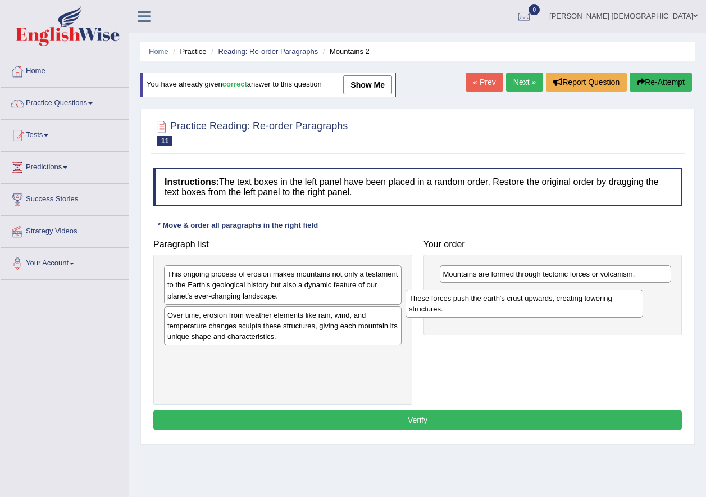
drag, startPoint x: 261, startPoint y: 323, endPoint x: 504, endPoint y: 306, distance: 243.9
click at [504, 306] on div "These forces push the earth's crust upwards, creating towering structures." at bounding box center [525, 303] width 238 height 28
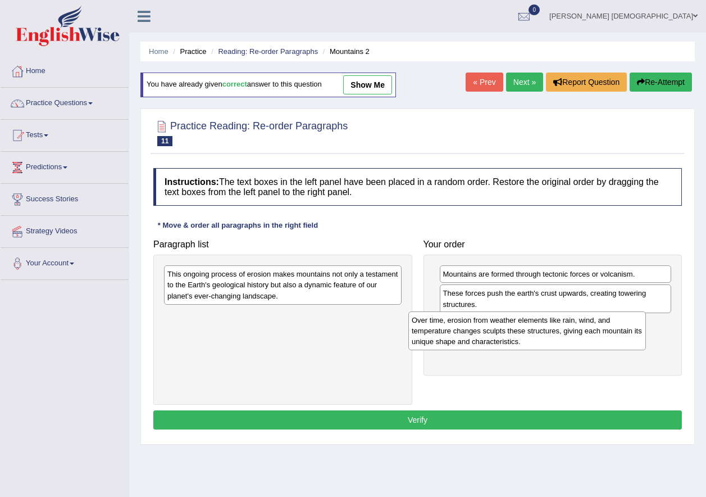
drag, startPoint x: 294, startPoint y: 335, endPoint x: 555, endPoint y: 356, distance: 261.5
click at [554, 350] on div "Over time, erosion from weather elements like rain, wind, and temperature chang…" at bounding box center [527, 330] width 238 height 39
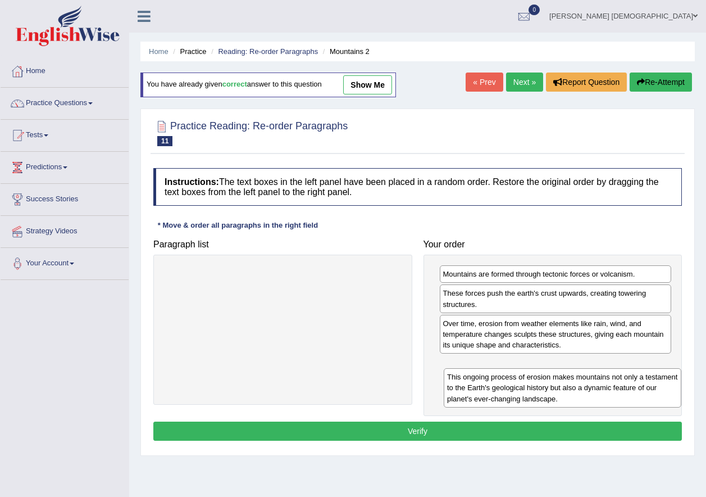
drag, startPoint x: 258, startPoint y: 292, endPoint x: 538, endPoint y: 394, distance: 298.1
click at [538, 394] on div "This ongoing process of erosion makes mountains not only a testament to the Ear…" at bounding box center [563, 387] width 238 height 39
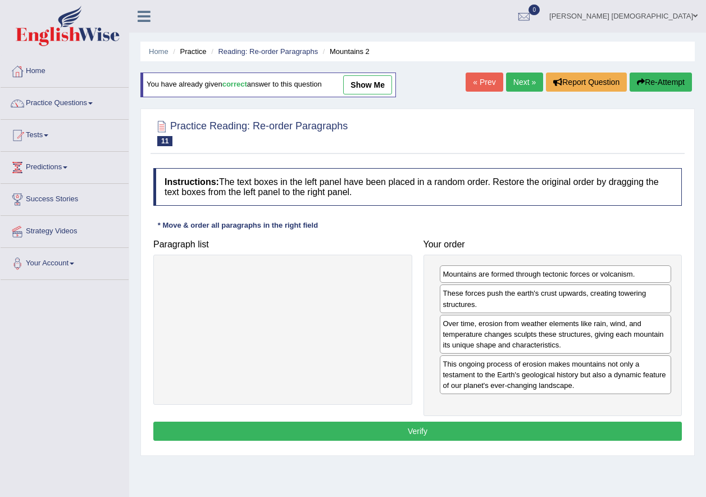
click at [467, 430] on button "Verify" at bounding box center [417, 430] width 529 height 19
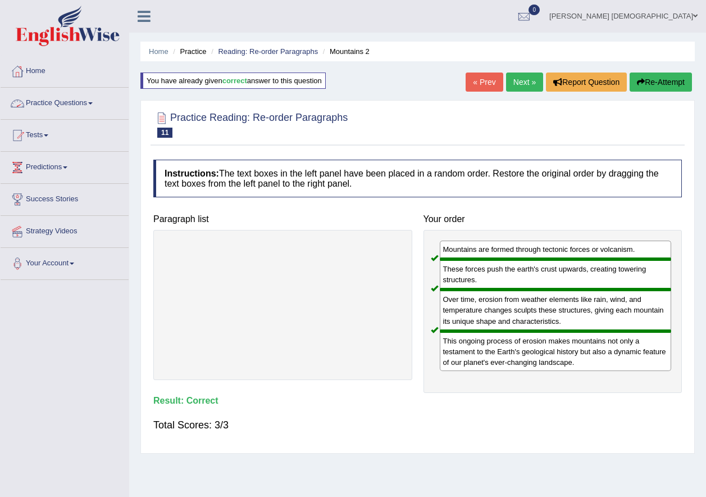
click at [45, 107] on link "Practice Questions" at bounding box center [65, 102] width 128 height 28
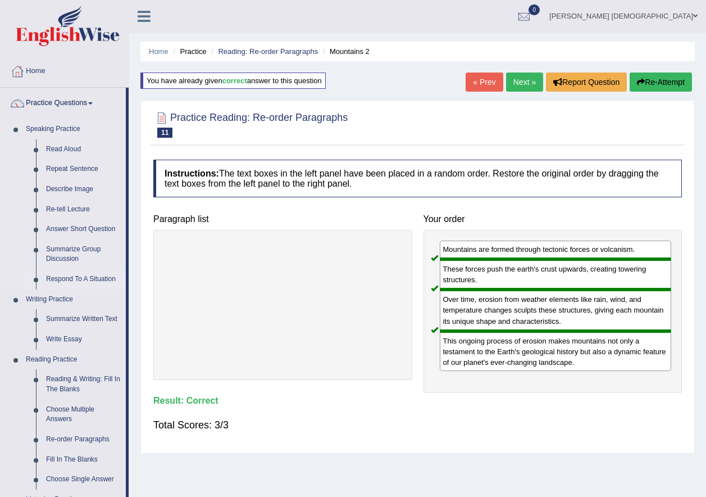
click at [66, 276] on link "Respond To A Situation" at bounding box center [83, 279] width 85 height 20
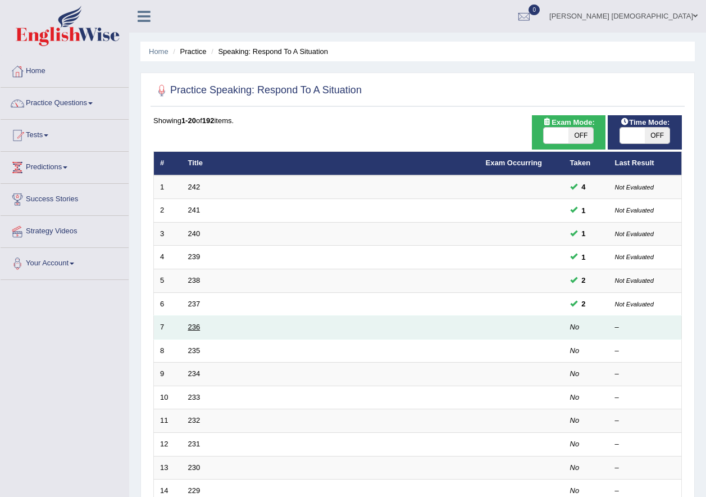
click at [193, 325] on link "236" at bounding box center [194, 326] width 12 height 8
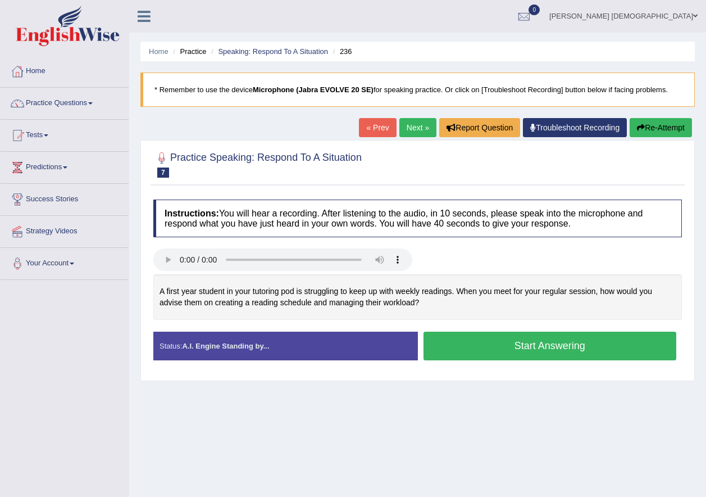
click at [520, 351] on button "Start Answering" at bounding box center [550, 345] width 253 height 29
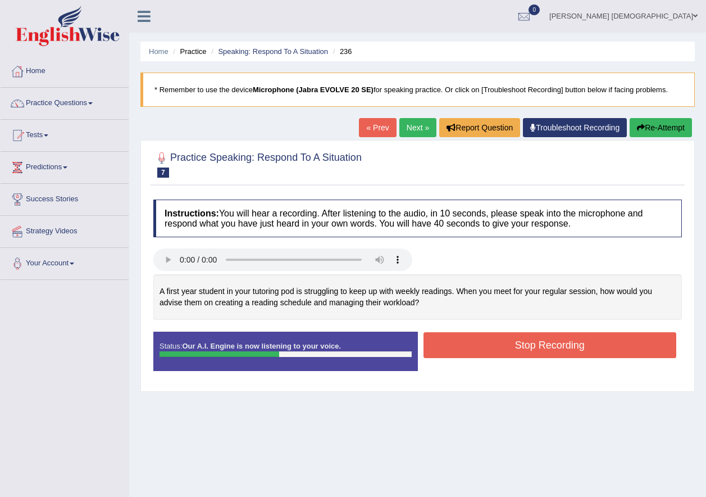
click at [471, 339] on button "Stop Recording" at bounding box center [550, 345] width 253 height 26
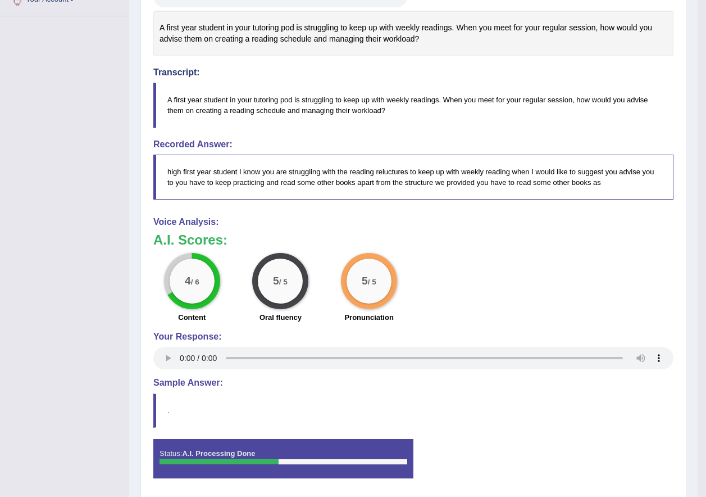
scroll to position [134, 0]
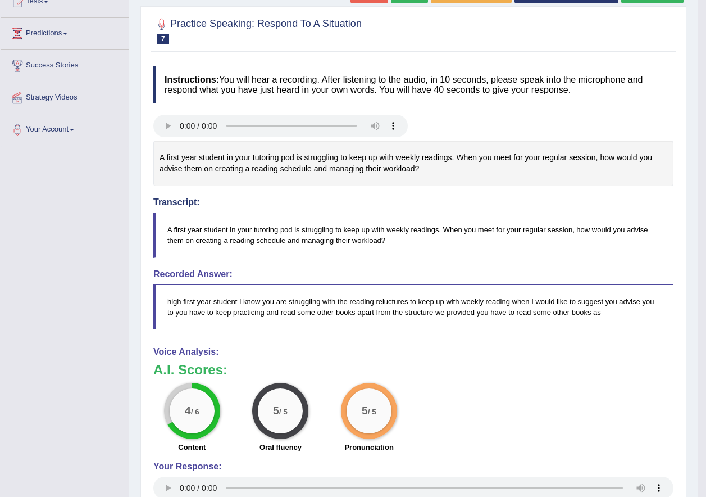
drag, startPoint x: 392, startPoint y: 238, endPoint x: 273, endPoint y: 228, distance: 119.5
click at [273, 228] on blockquote "A first year student in your tutoring pod is struggling to keep up with weekly …" at bounding box center [413, 234] width 520 height 45
drag, startPoint x: 164, startPoint y: 225, endPoint x: 170, endPoint y: 181, distance: 43.7
click at [179, 222] on blockquote "A first year student in your tutoring pod is struggling to keep up with weekly …" at bounding box center [413, 234] width 520 height 45
drag, startPoint x: 162, startPoint y: 153, endPoint x: 285, endPoint y: 174, distance: 124.7
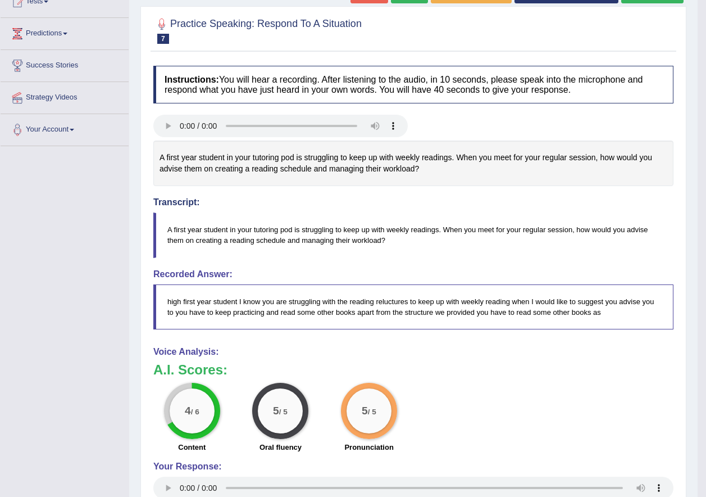
click at [285, 174] on div "A first year student in your tutoring pod is struggling to keep up with weekly …" at bounding box center [413, 163] width 520 height 46
click at [294, 166] on div "A first year student in your tutoring pod is struggling to keep up with weekly …" at bounding box center [413, 163] width 520 height 46
click at [313, 240] on blockquote "A first year student in your tutoring pod is struggling to keep up with weekly …" at bounding box center [413, 234] width 520 height 45
click at [313, 239] on blockquote "A first year student in your tutoring pod is struggling to keep up with weekly …" at bounding box center [413, 234] width 520 height 45
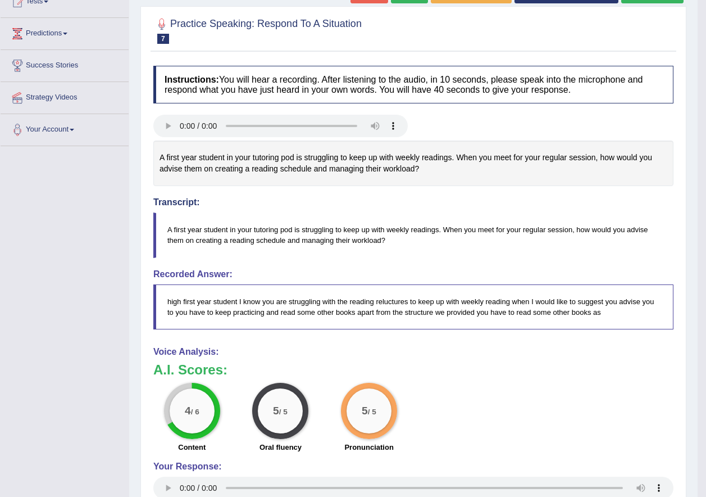
click at [313, 239] on blockquote "A first year student in your tutoring pod is struggling to keep up with weekly …" at bounding box center [413, 234] width 520 height 45
